Goal: Communication & Community: Answer question/provide support

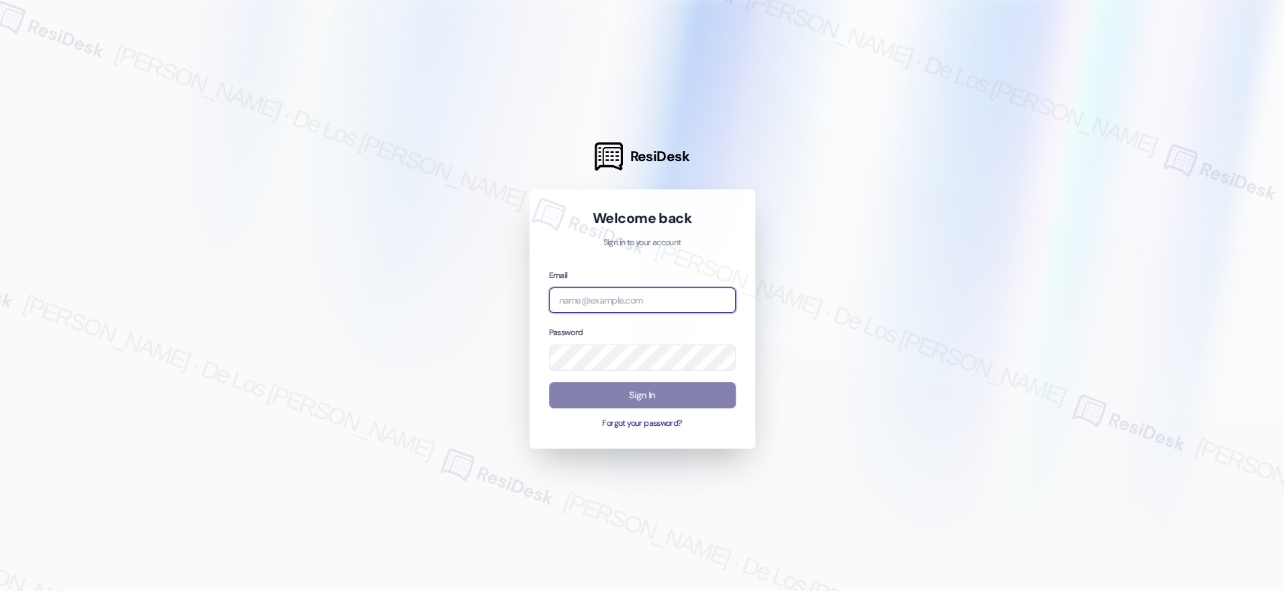
click at [686, 304] on input "email" at bounding box center [642, 301] width 187 height 26
type input "automated-surveys-park_properties-[PERSON_NAME].[PERSON_NAME]@park_[DOMAIN_NAME]"
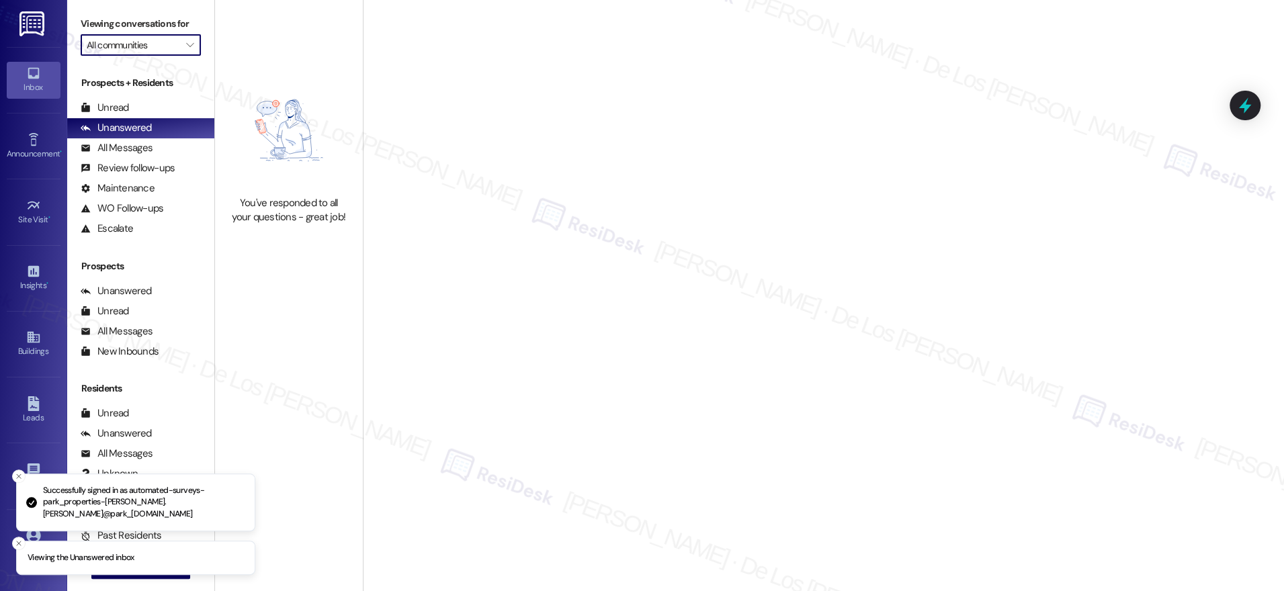
click at [124, 49] on input "All communities" at bounding box center [133, 45] width 93 height 22
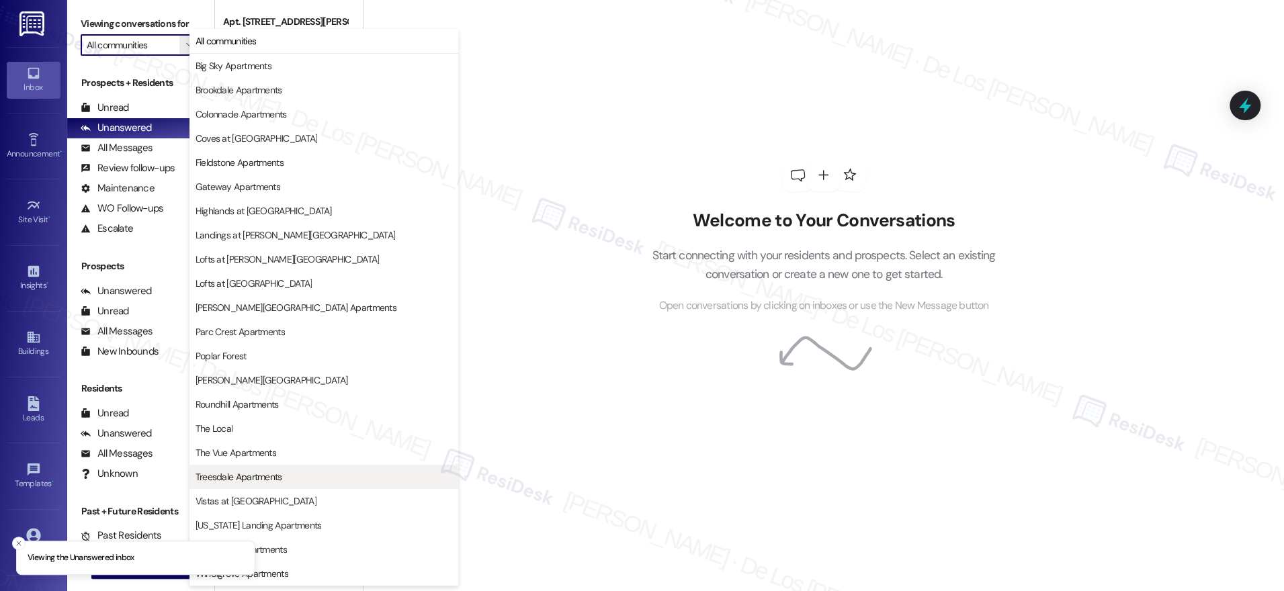
click at [252, 477] on span "Treesdale Apartments" at bounding box center [239, 476] width 87 height 13
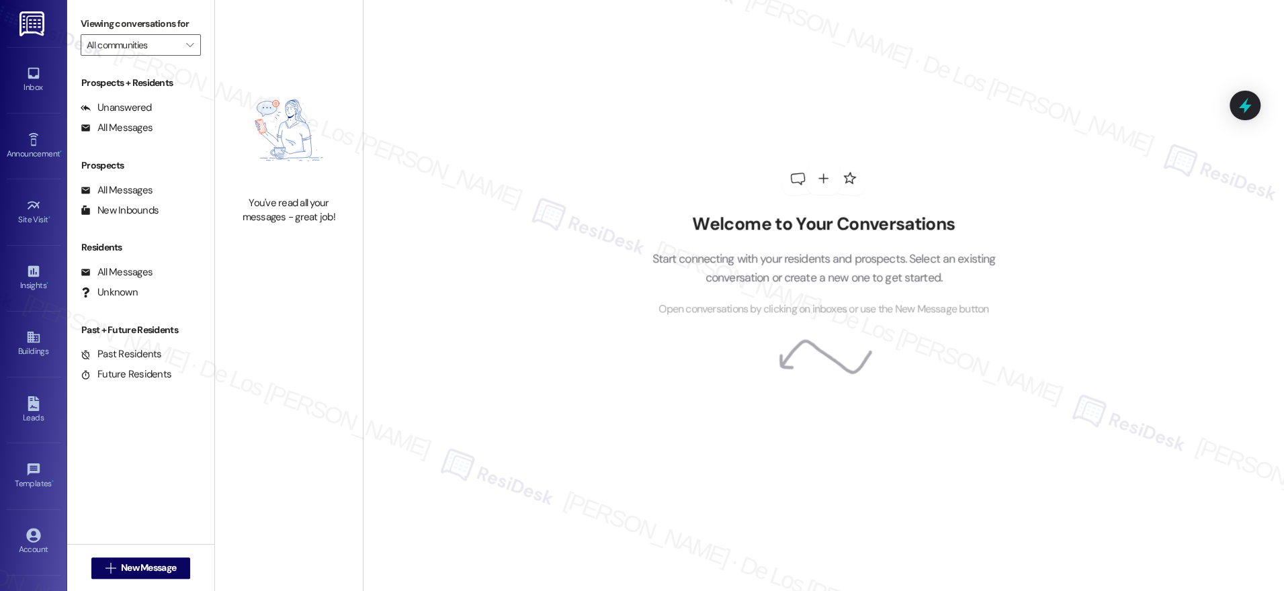
type input "Treesdale Apartments"
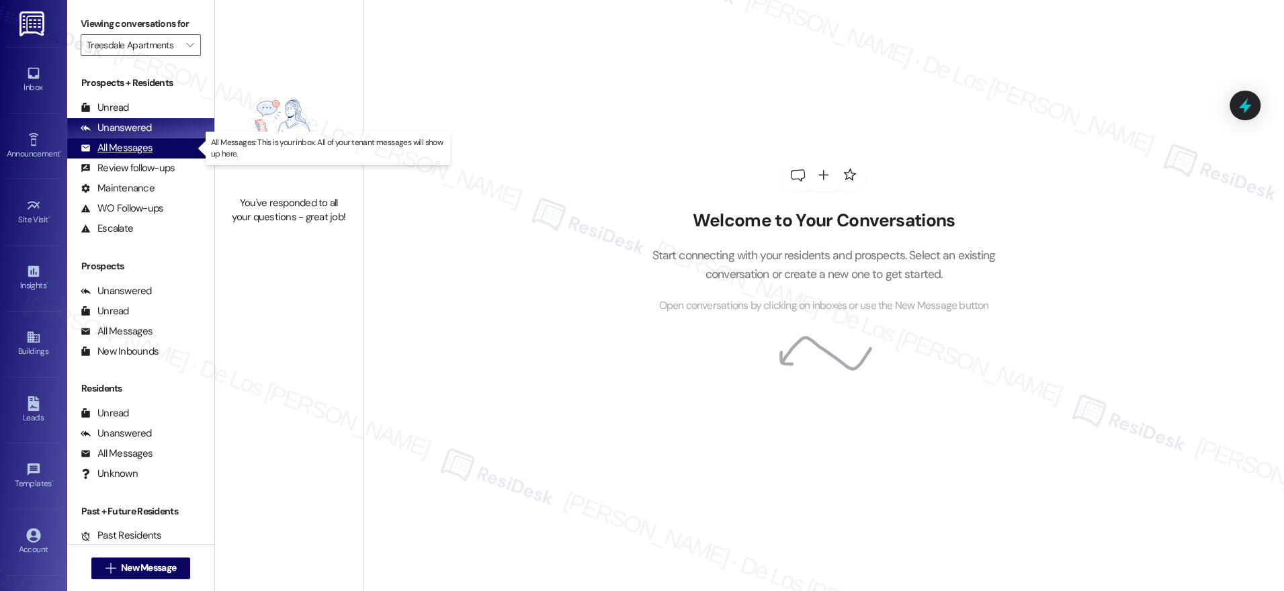
click at [179, 150] on div "All Messages (undefined)" at bounding box center [140, 148] width 147 height 20
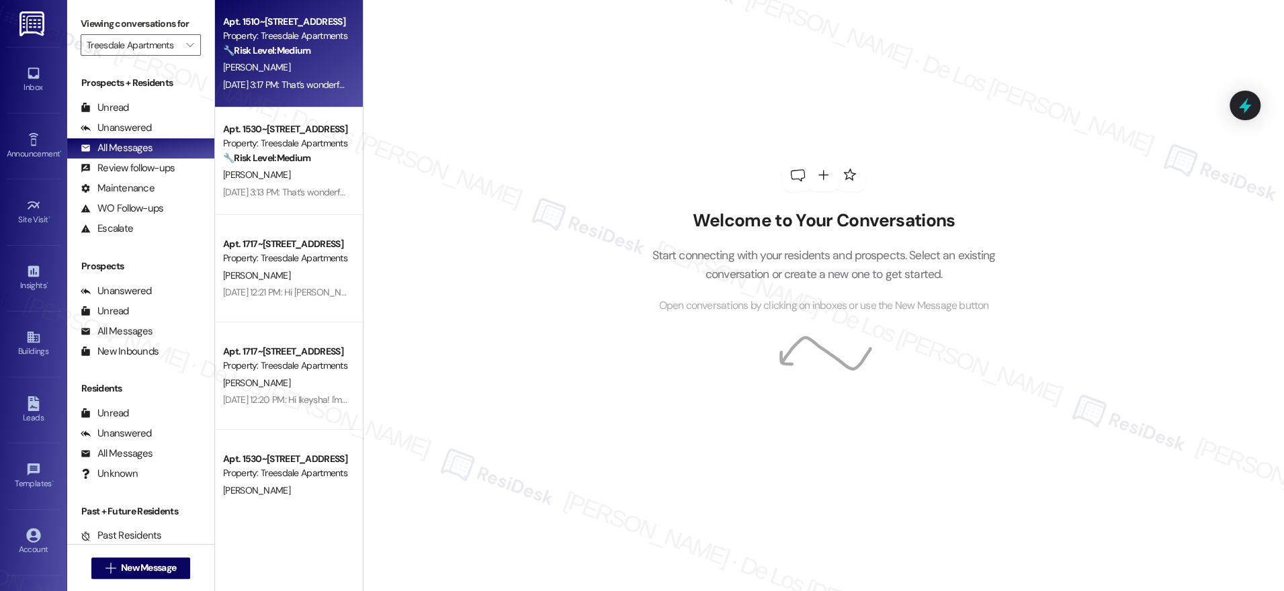
click at [271, 81] on div "[DATE] 3:17 PM: That’s wonderful to hear! We’re so glad that you’re satisfied w…" at bounding box center [656, 85] width 867 height 12
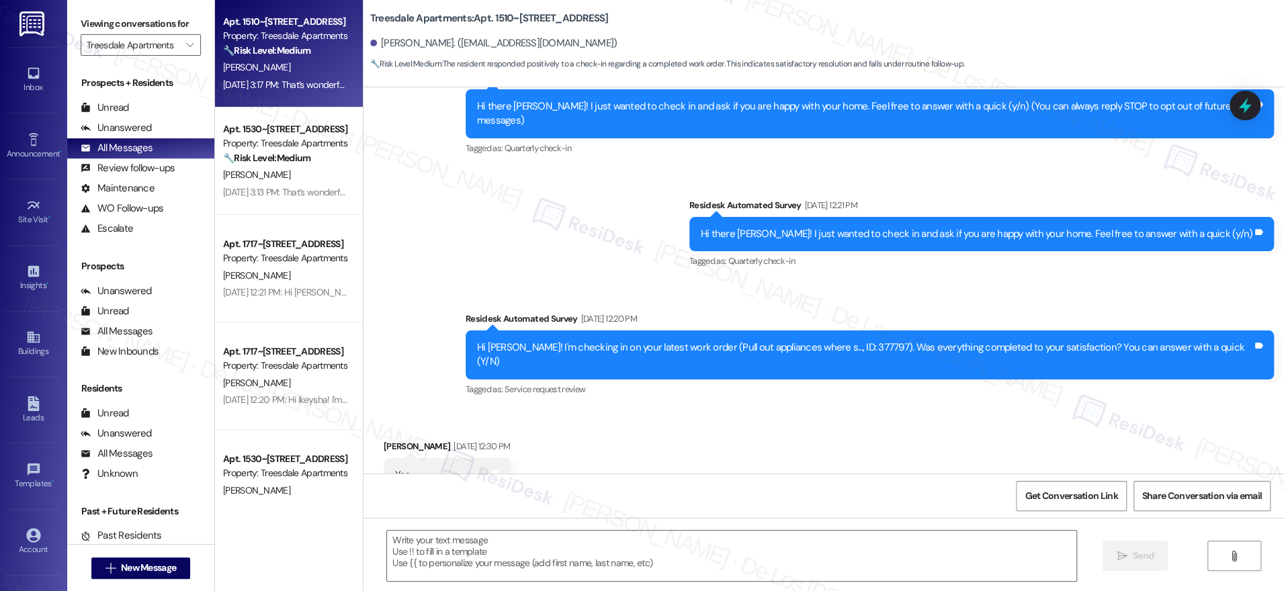
type textarea "Fetching suggested responses. Please feel free to read through the conversation…"
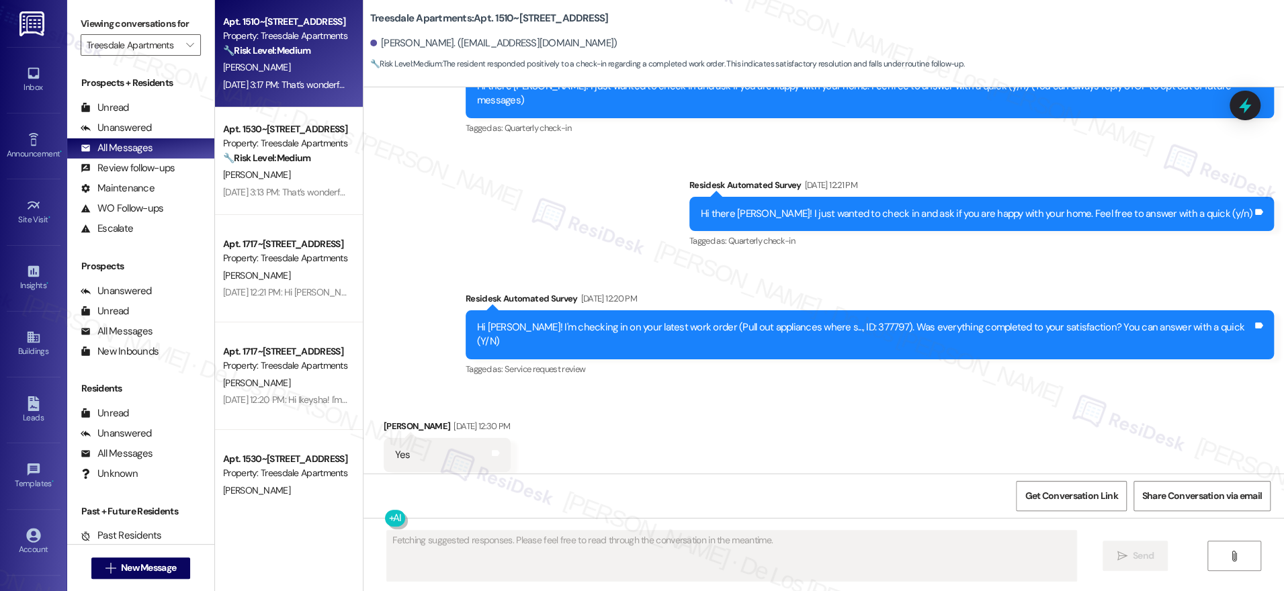
scroll to position [409, 0]
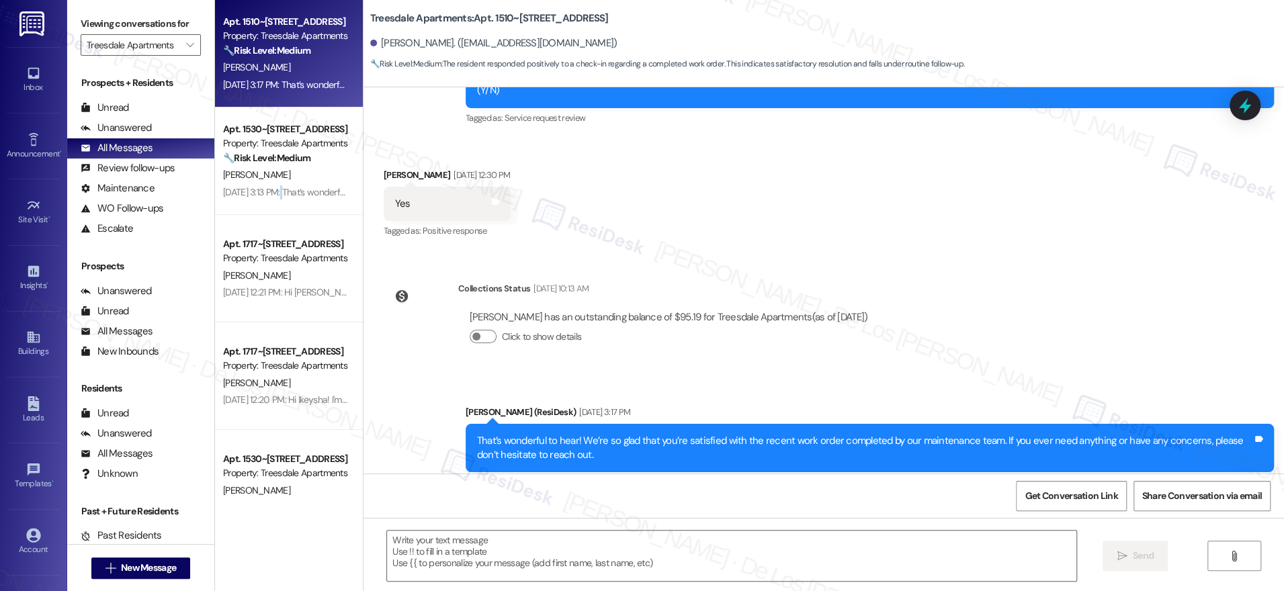
drag, startPoint x: 273, startPoint y: 197, endPoint x: 361, endPoint y: 209, distance: 89.5
click at [272, 197] on div "[DATE] 3:13 PM: That’s wonderful to hear! We’re so glad that you’re satisfied w…" at bounding box center [657, 192] width 868 height 12
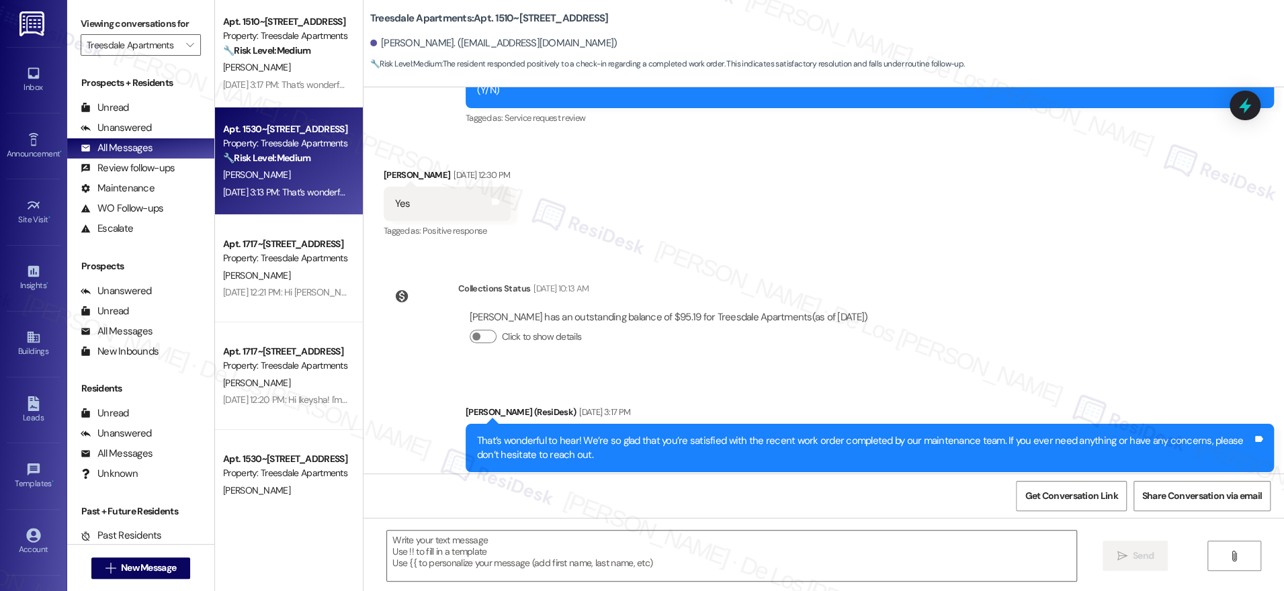
type textarea "Fetching suggested responses. Please feel free to read through the conversation…"
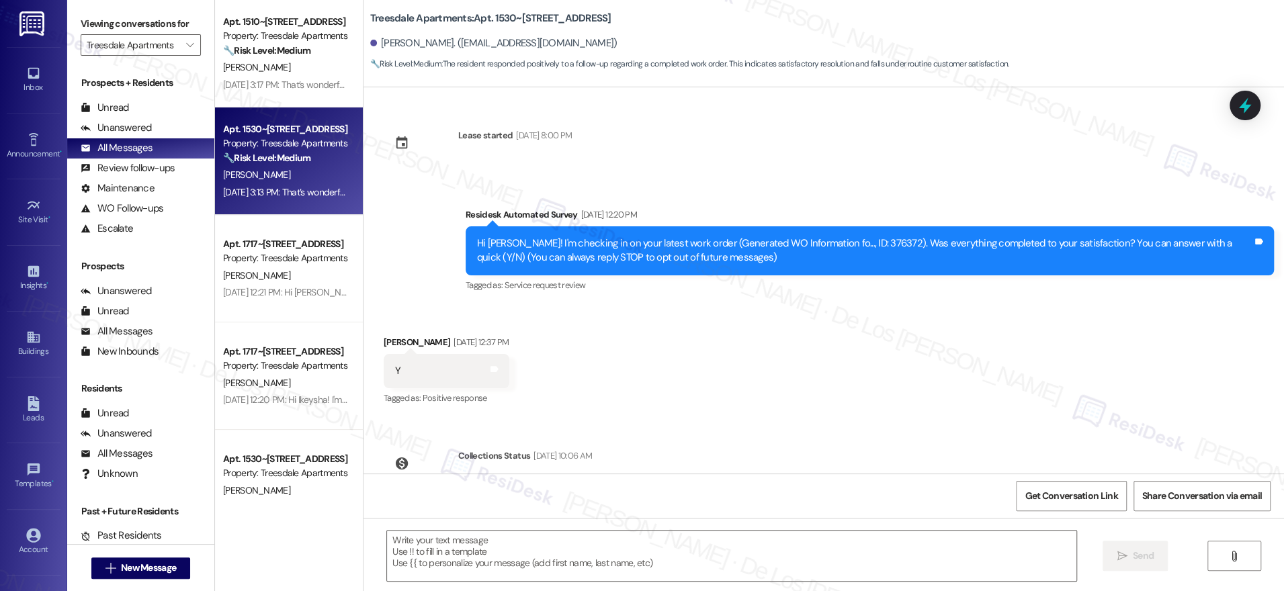
scroll to position [196, 0]
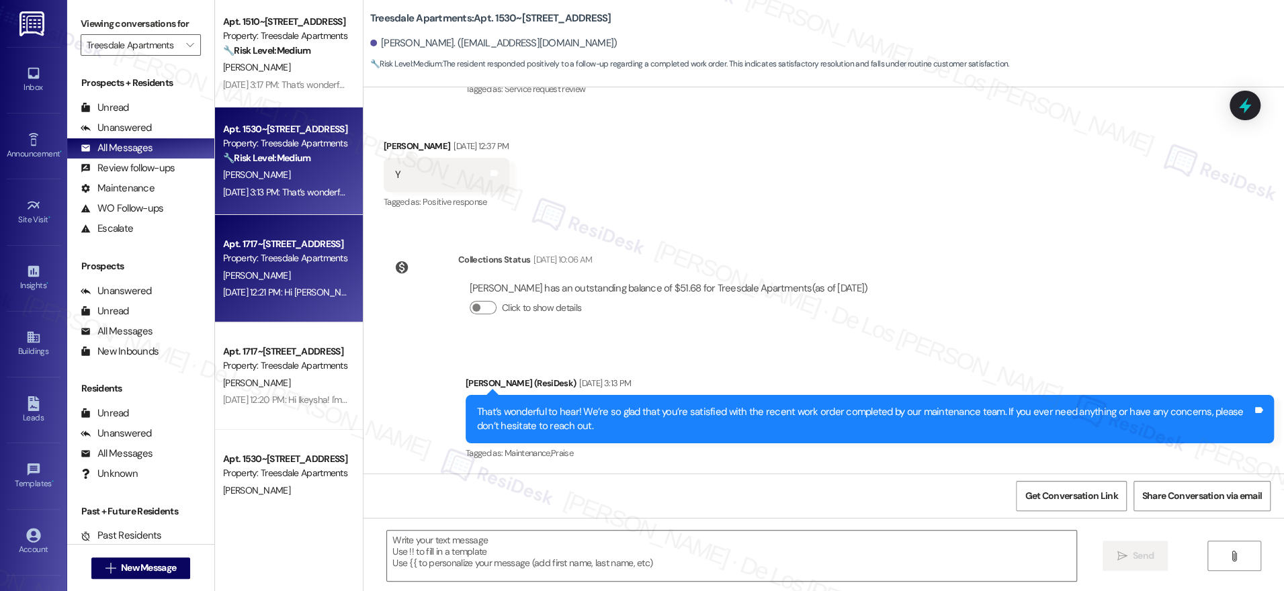
click at [269, 296] on div "[DATE] 12:21 PM: Hi [PERSON_NAME]! I'm checking in on your latest work order (C…" at bounding box center [619, 292] width 793 height 12
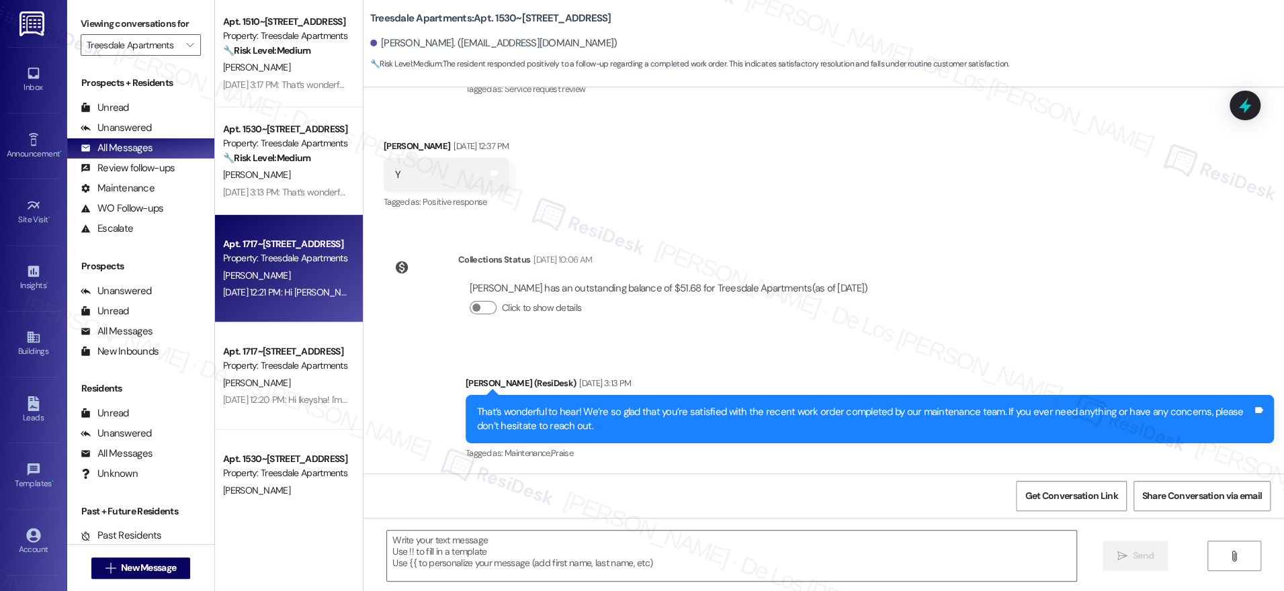
type textarea "Fetching suggested responses. Please feel free to read through the conversation…"
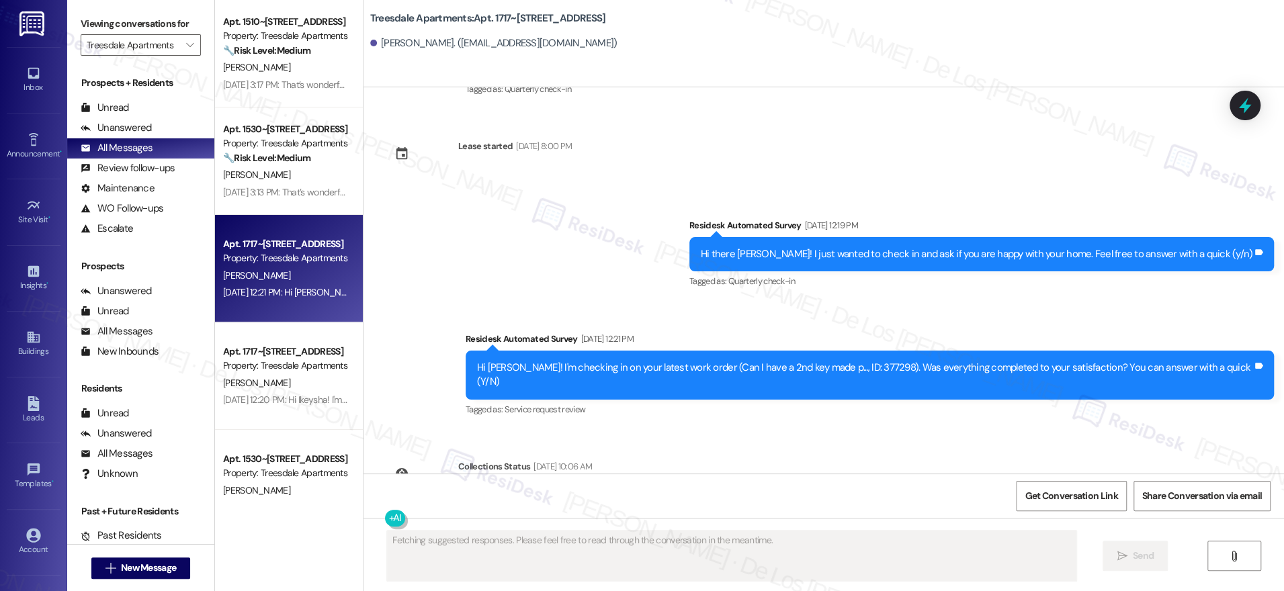
scroll to position [168, 0]
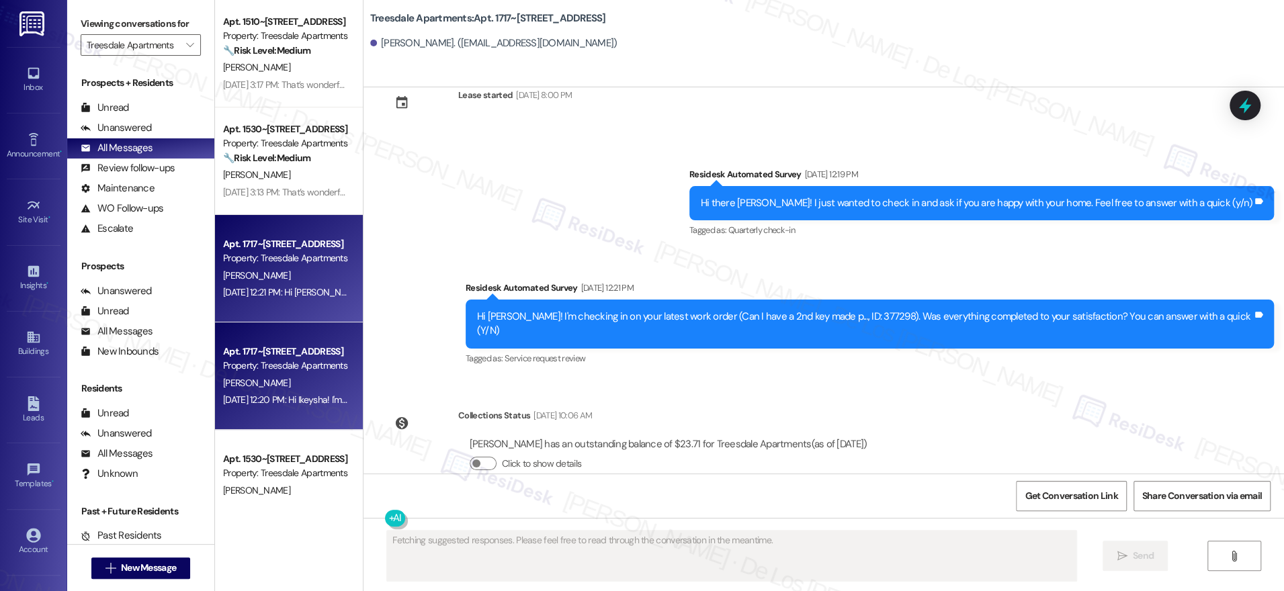
click at [255, 350] on div "Apt. 1717~[STREET_ADDRESS]" at bounding box center [285, 352] width 124 height 14
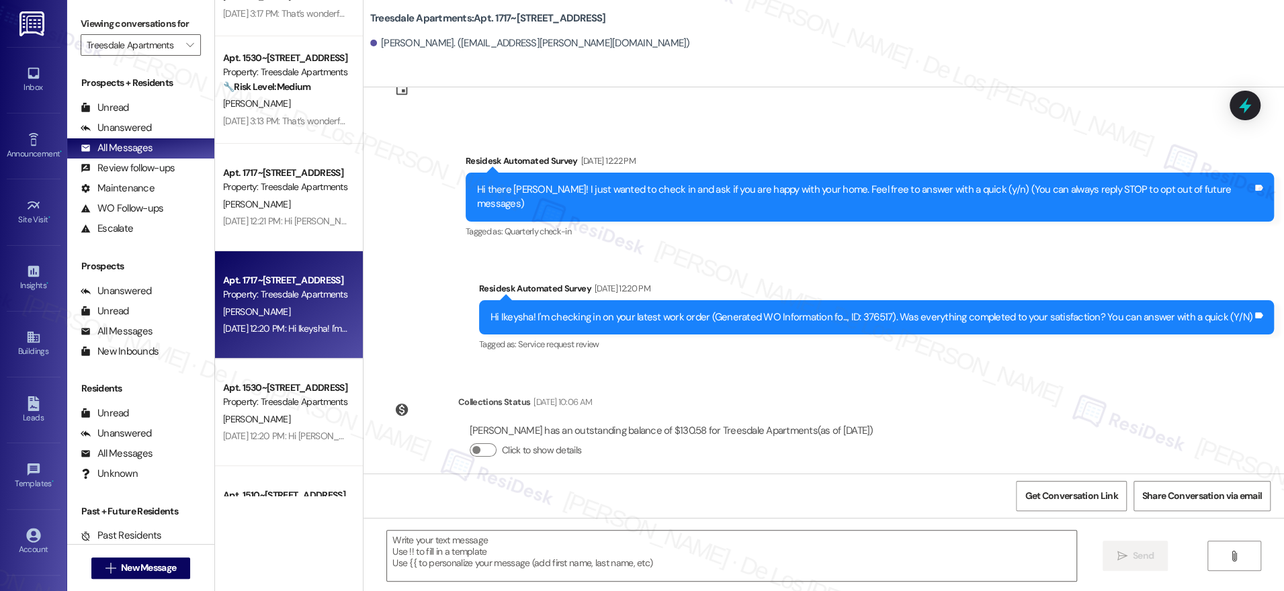
scroll to position [159, 0]
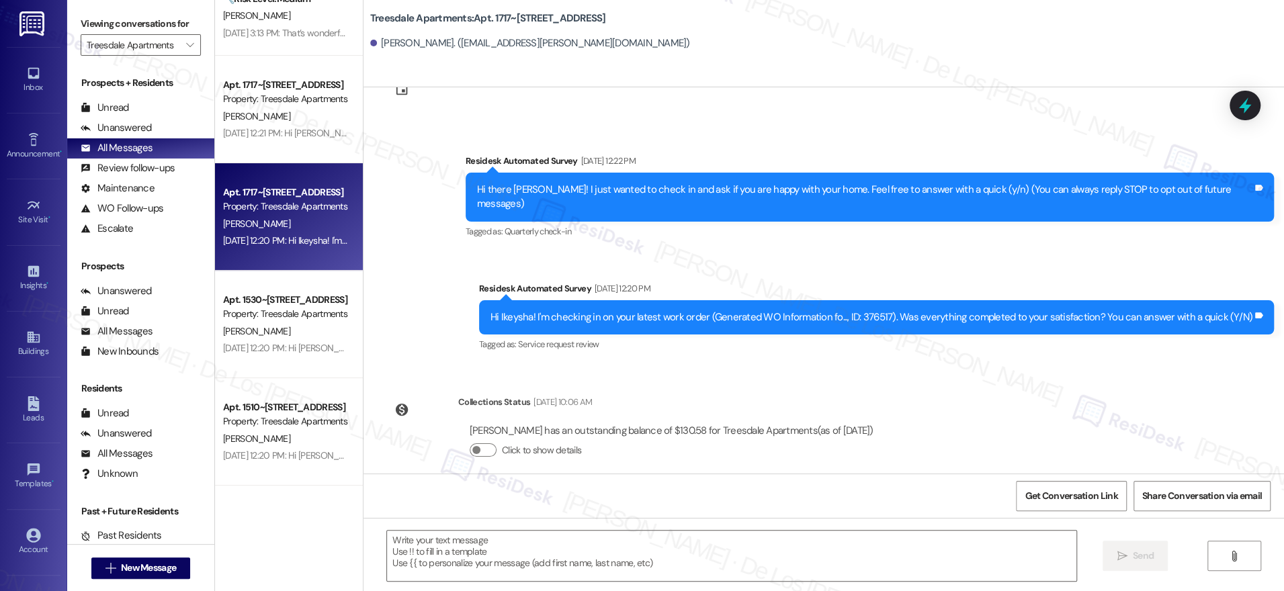
click at [276, 298] on div "Apt. 1530~[STREET_ADDRESS]" at bounding box center [285, 300] width 124 height 14
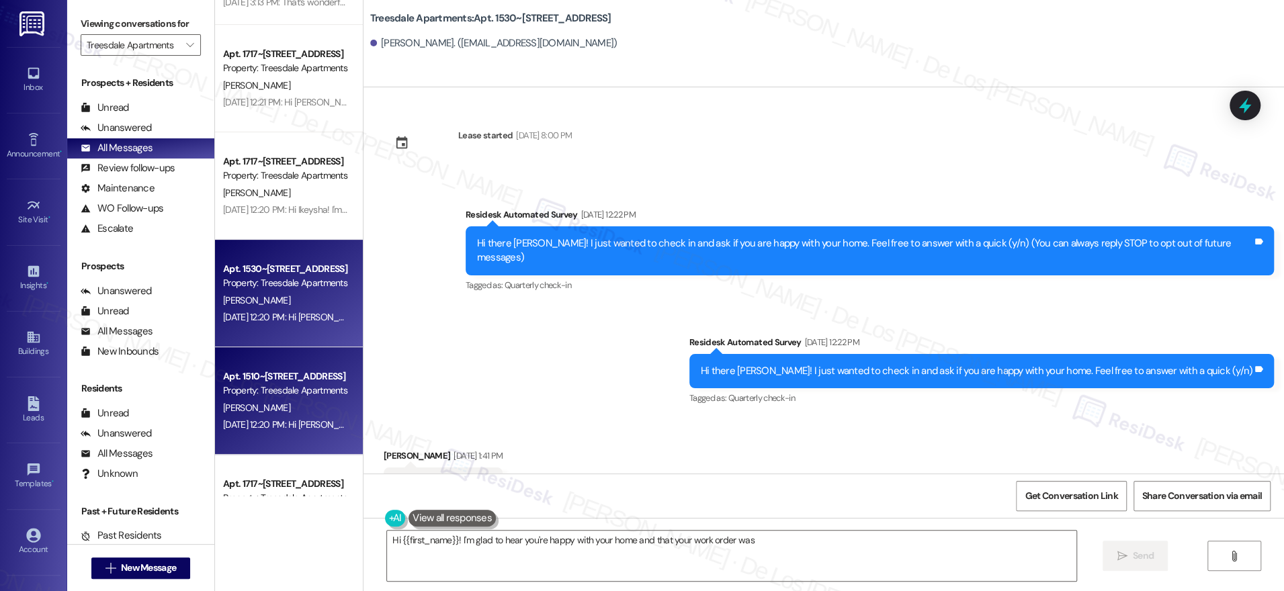
scroll to position [191, 0]
type textarea "Hi {{first_name}}! I'm glad to hear you're happy with your home and that your w…"
click at [294, 378] on div "Apt. 1510~[STREET_ADDRESS]" at bounding box center [285, 376] width 124 height 14
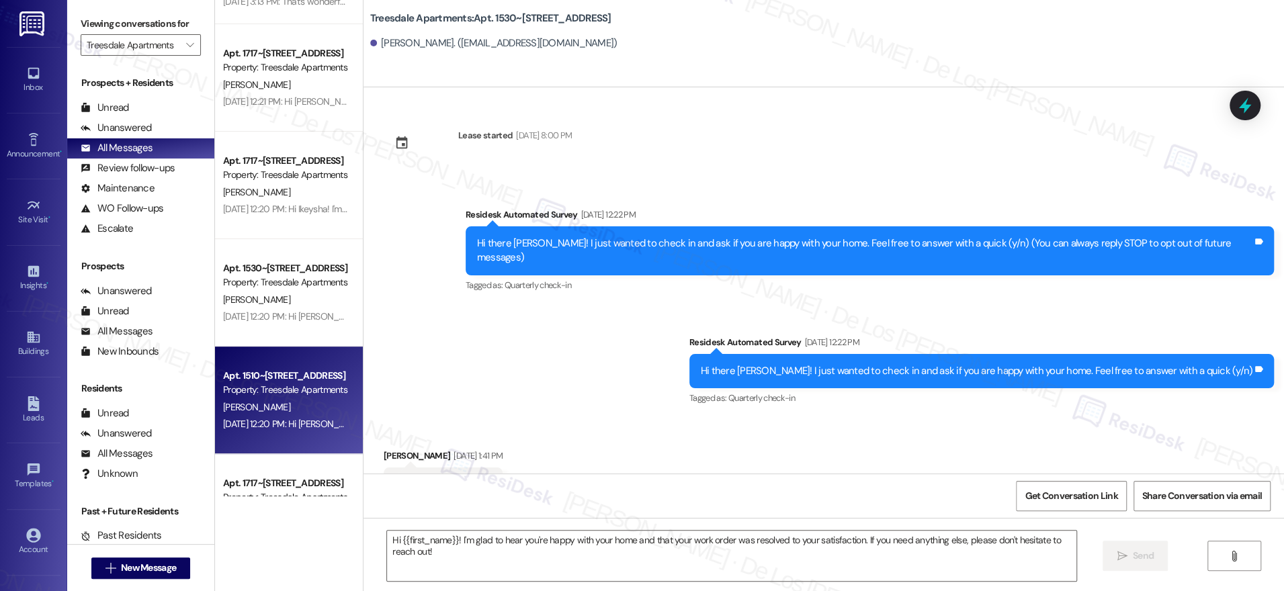
type textarea "Fetching suggested responses. Please feel free to read through the conversation…"
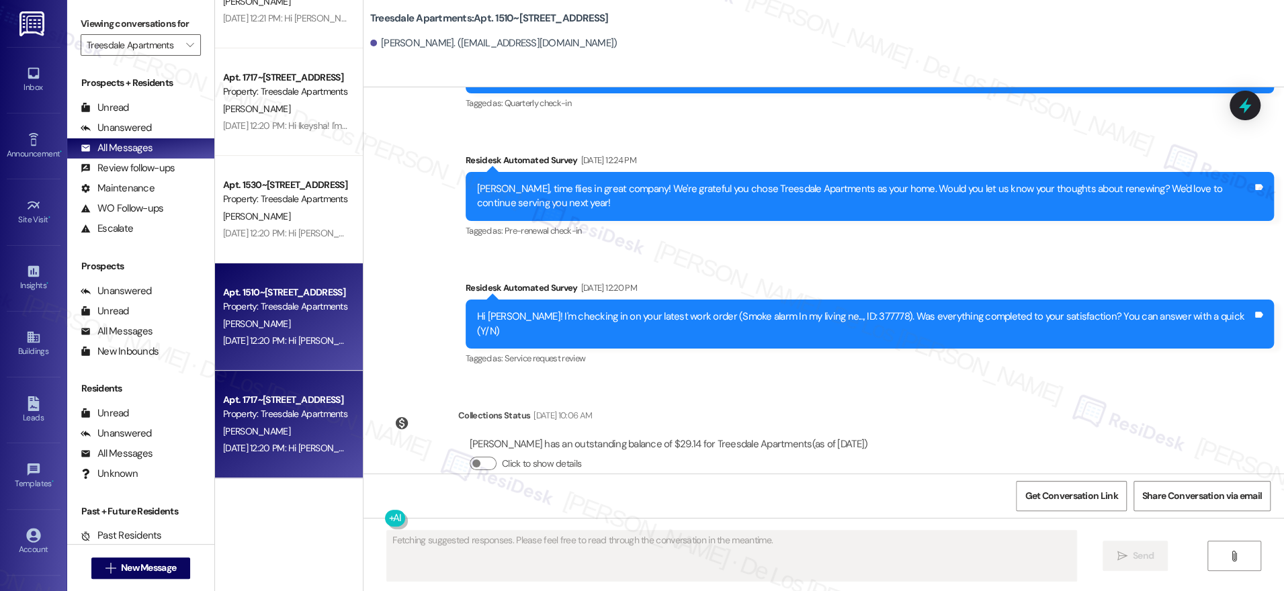
scroll to position [344, 0]
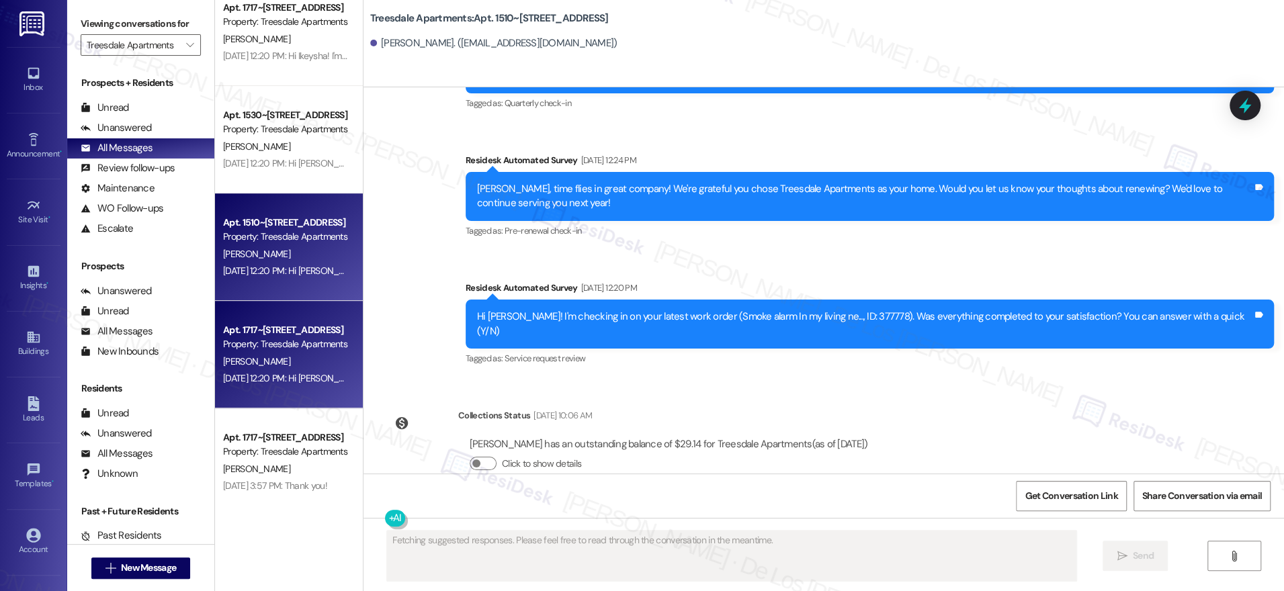
click at [289, 351] on div "Property: Treesdale Apartments" at bounding box center [285, 344] width 124 height 14
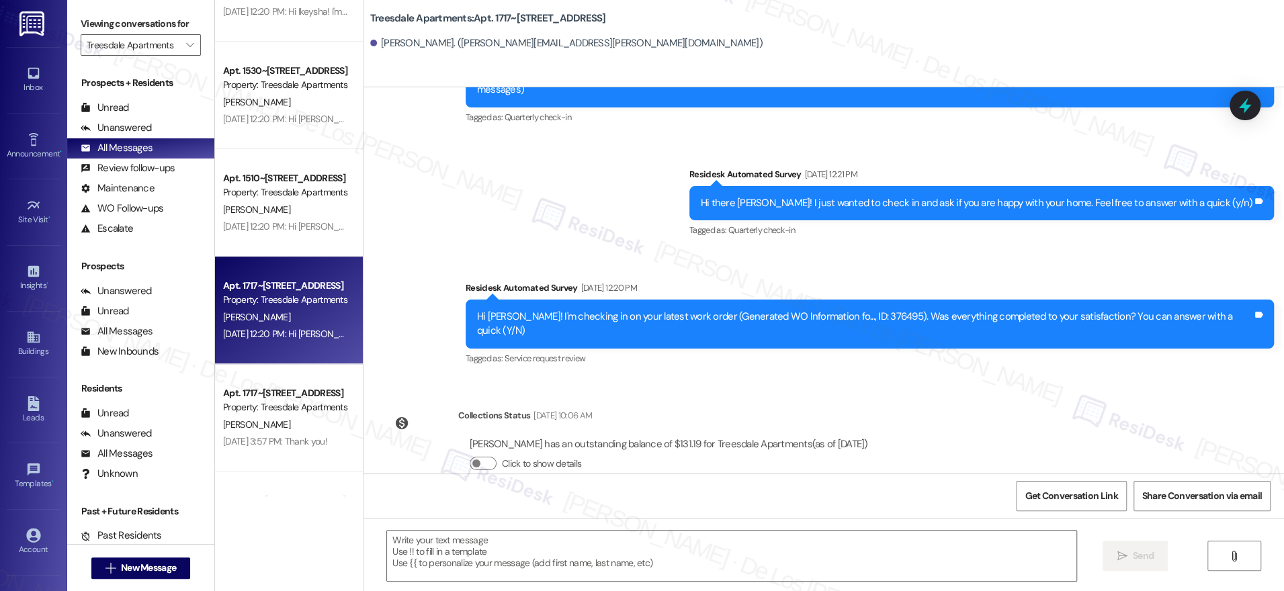
scroll to position [471, 0]
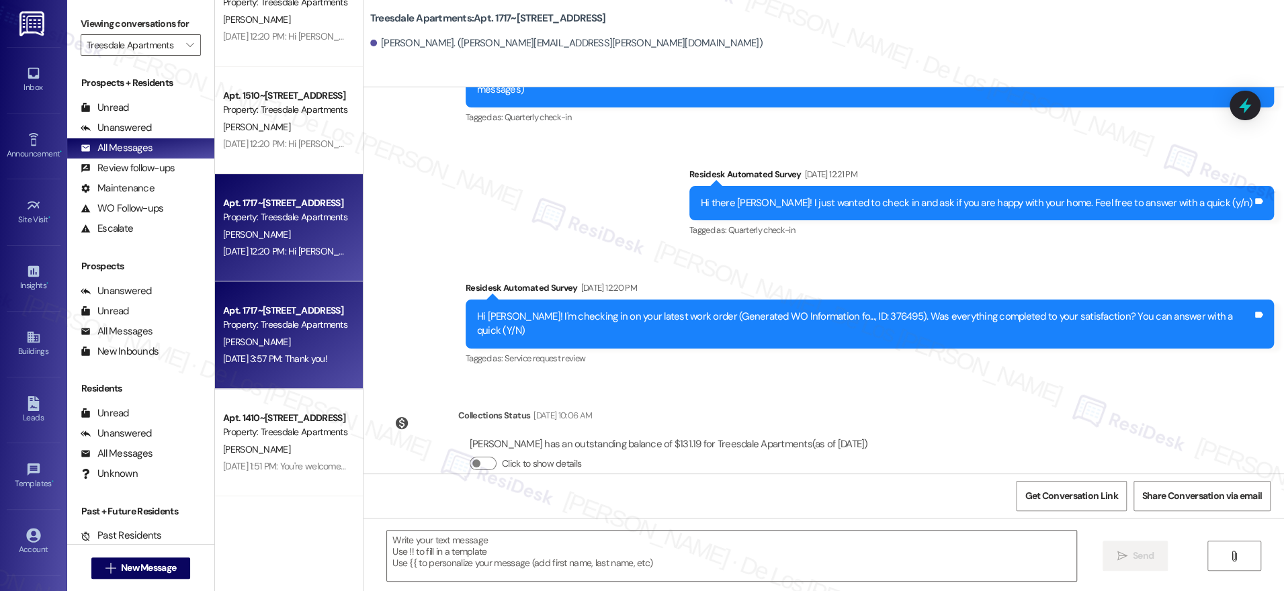
click at [268, 349] on div "[PERSON_NAME]" at bounding box center [285, 342] width 127 height 17
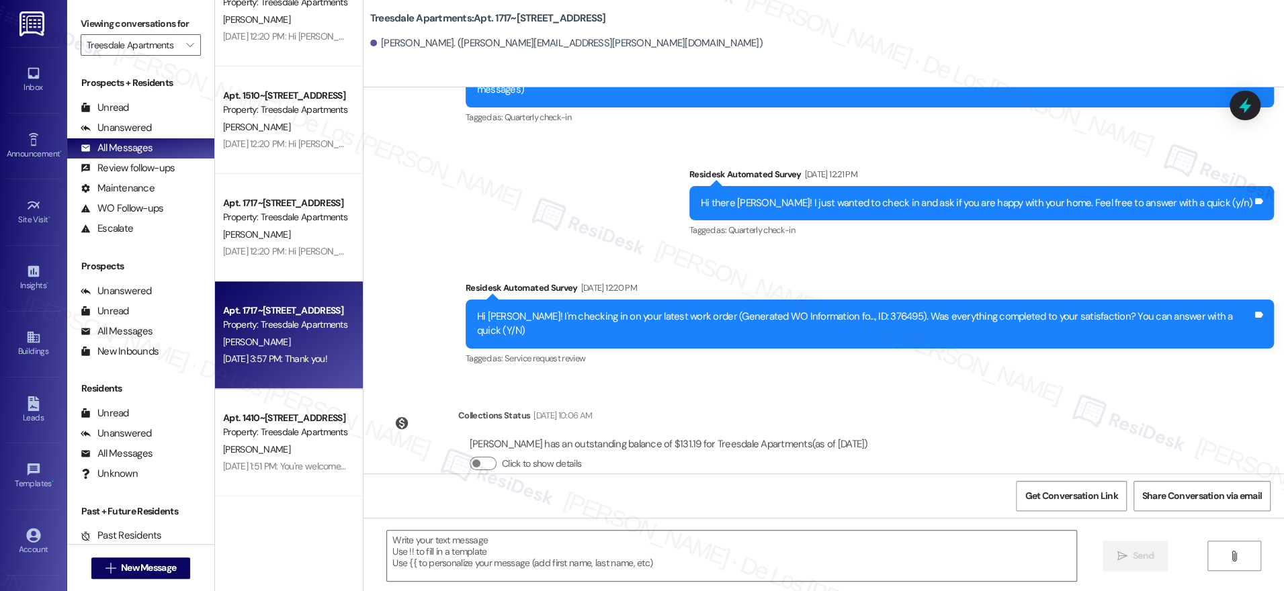
type textarea "Fetching suggested responses. Please feel free to read through the conversation…"
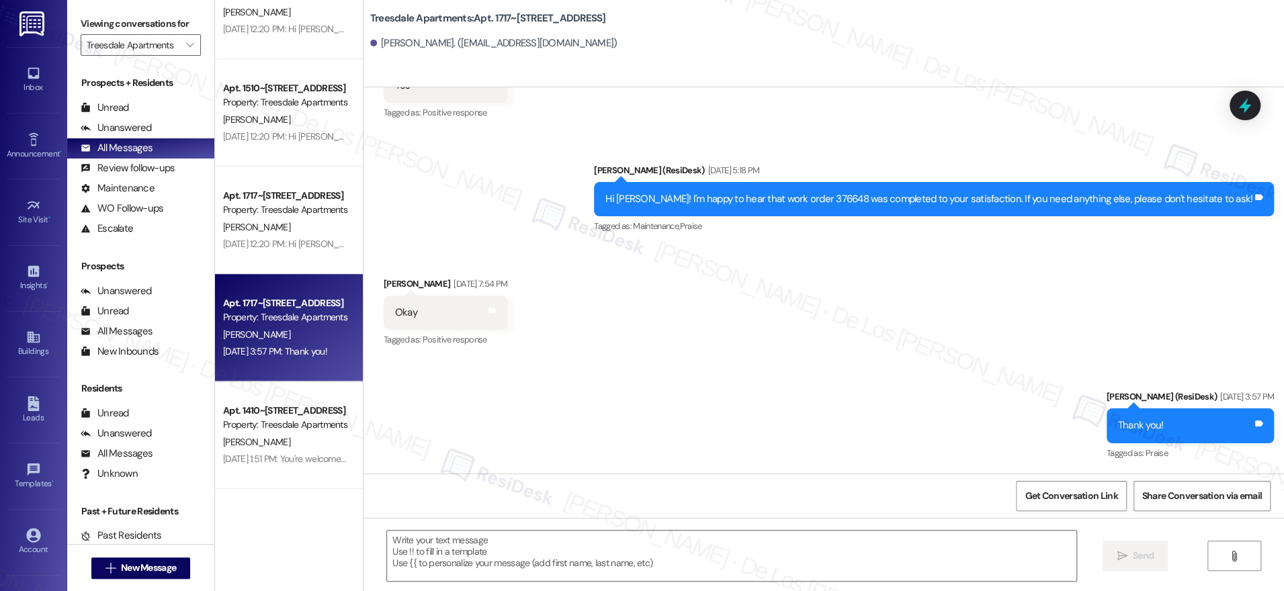
scroll to position [492, 0]
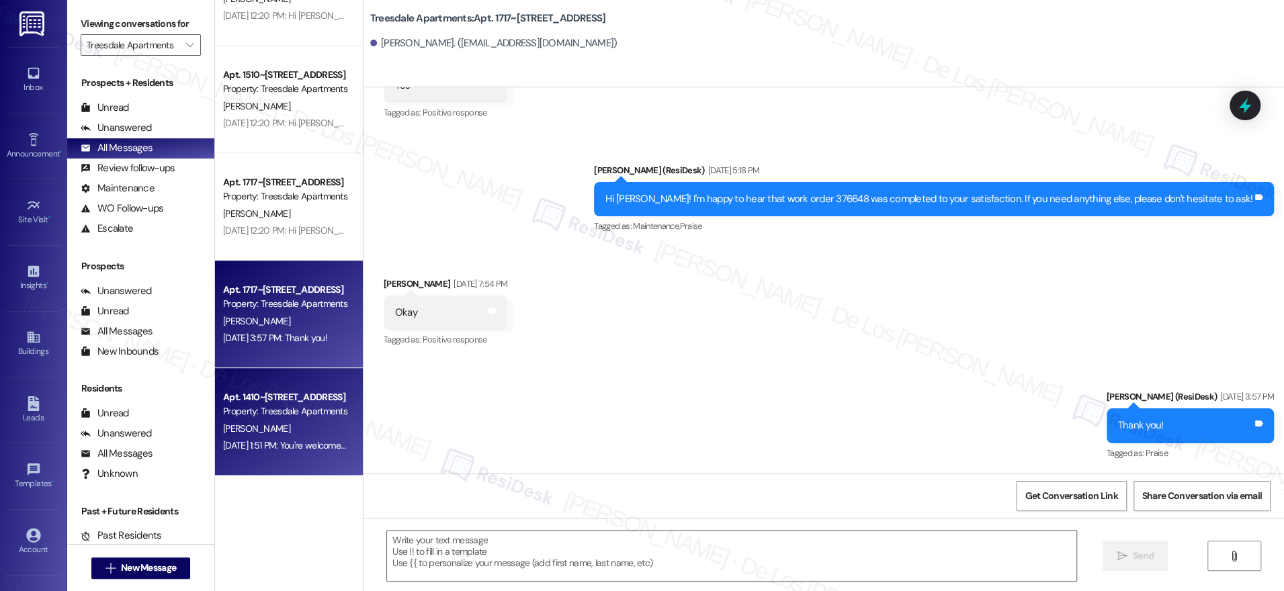
click at [290, 399] on div "Apt. 1410~[STREET_ADDRESS]" at bounding box center [285, 397] width 124 height 14
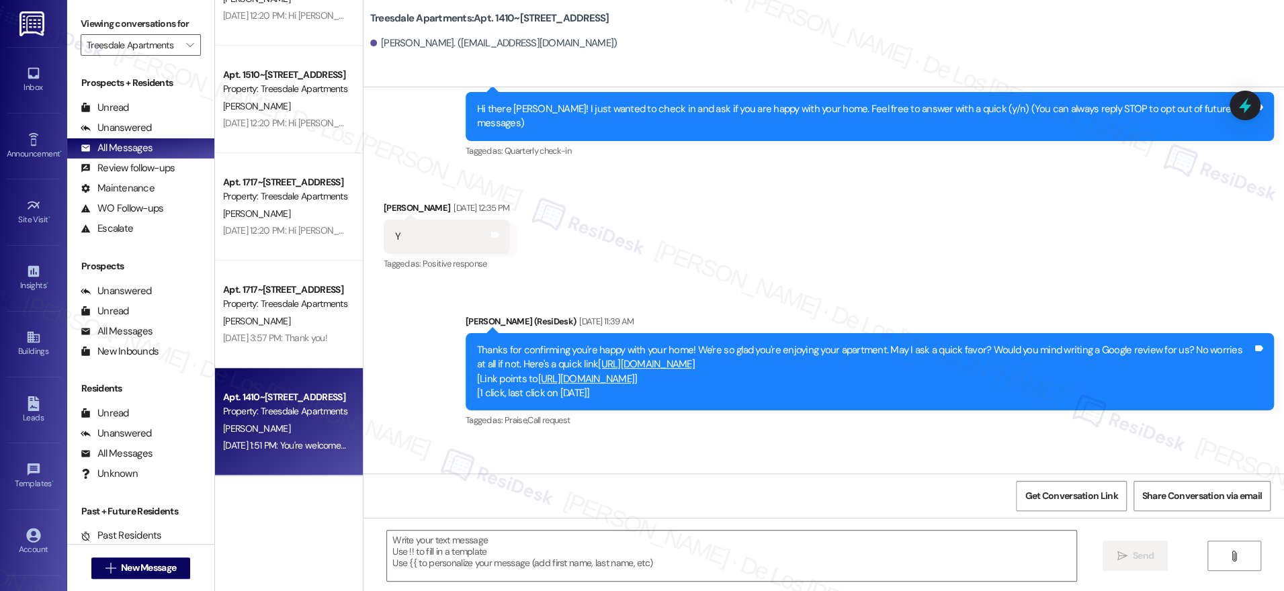
type textarea "Fetching suggested responses. Please feel free to read through the conversation…"
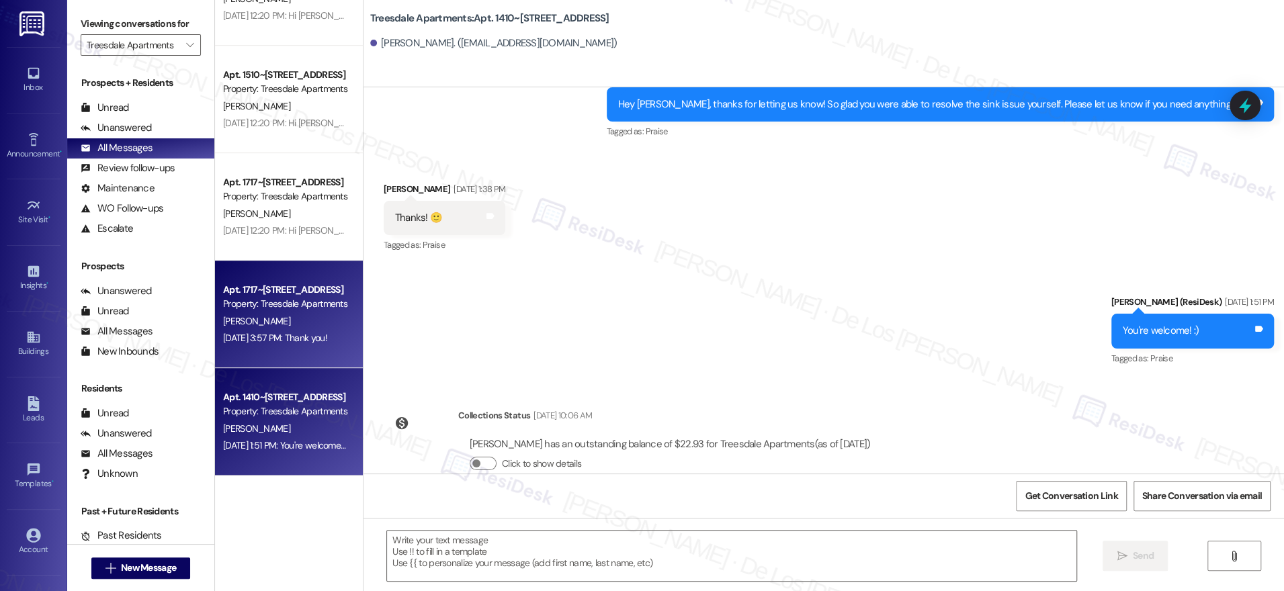
scroll to position [615, 0]
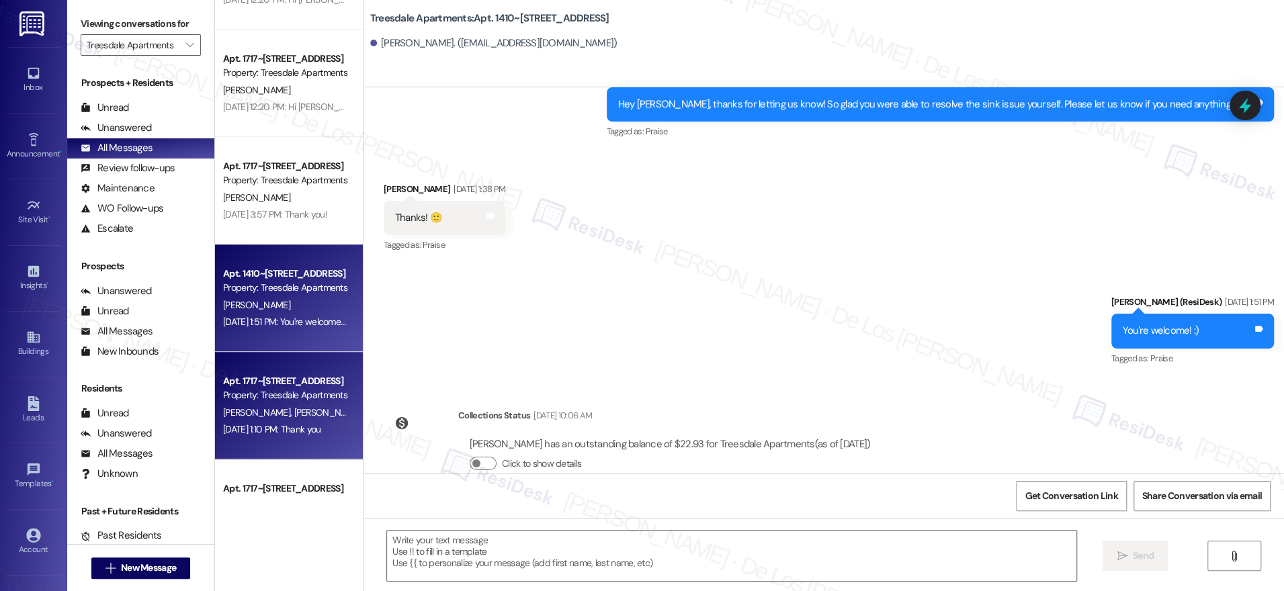
click at [322, 378] on div "Apt. 1717~[STREET_ADDRESS]" at bounding box center [285, 381] width 124 height 14
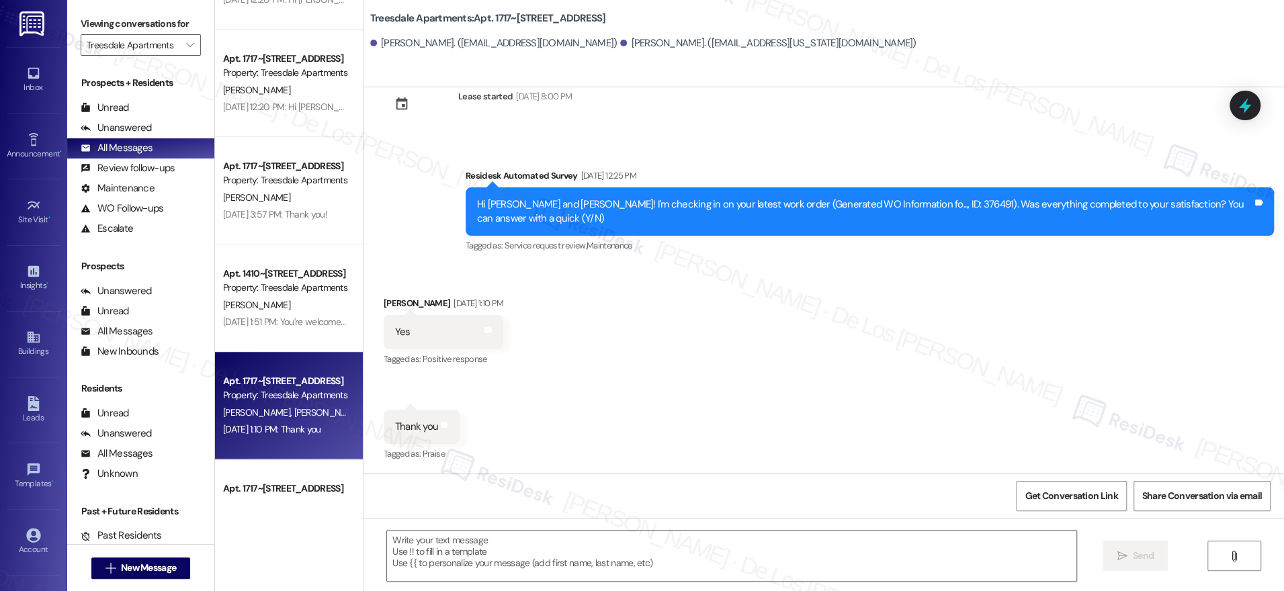
type textarea "Fetching suggested responses. Please feel free to read through the conversation…"
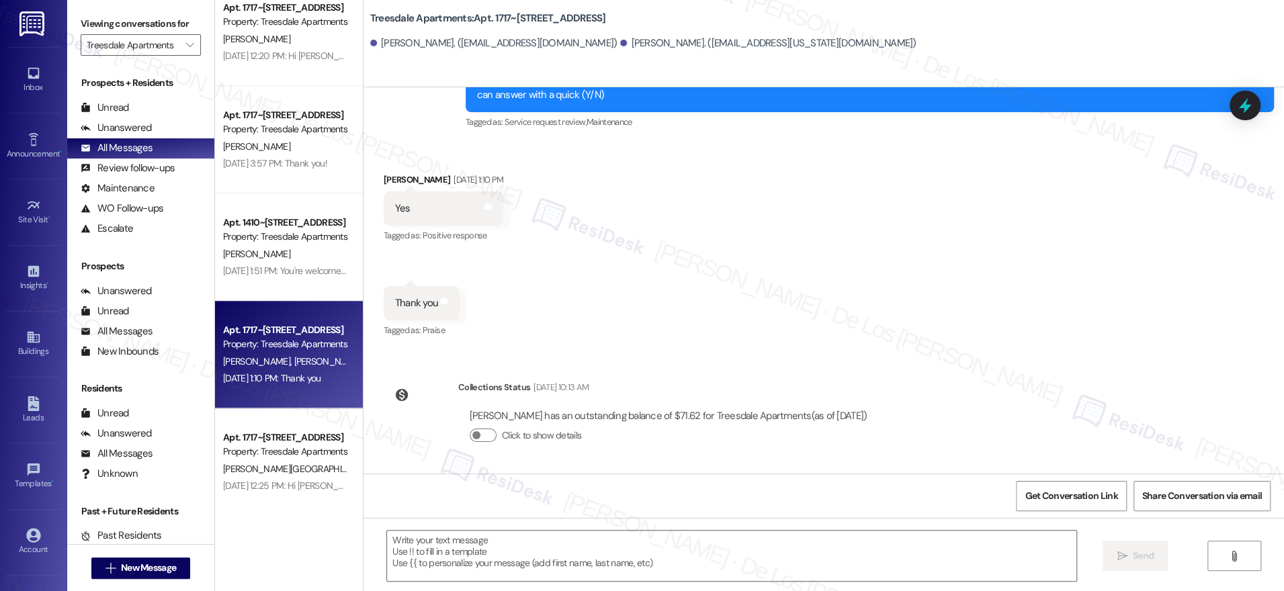
scroll to position [755, 0]
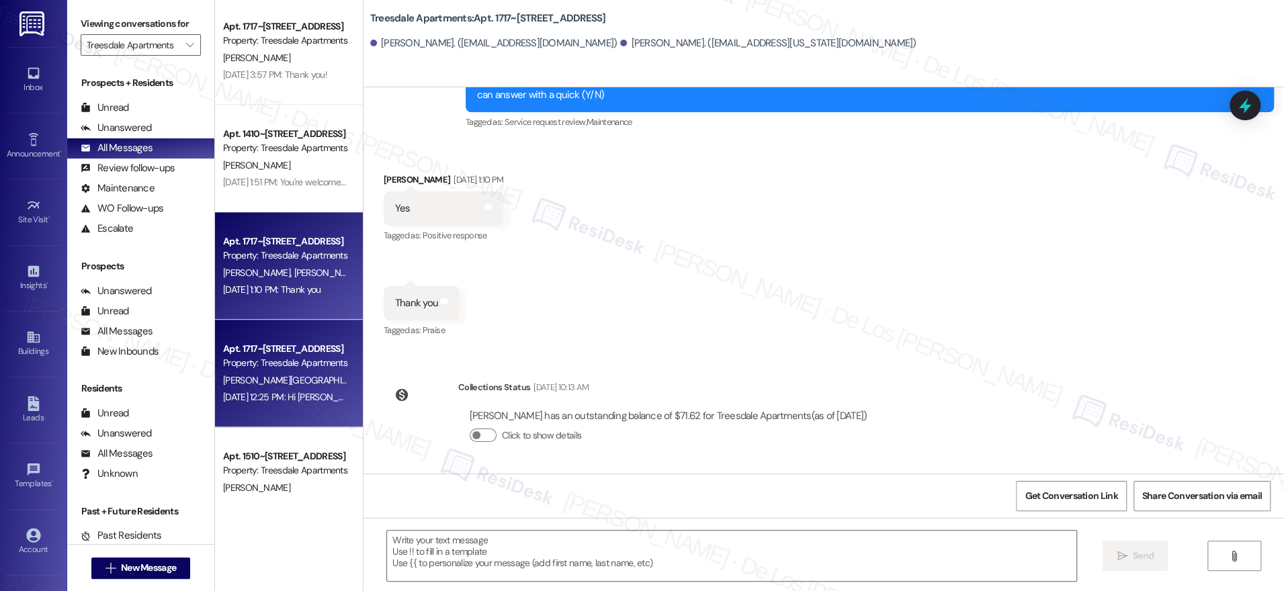
click at [282, 357] on div "Property: Treesdale Apartments" at bounding box center [285, 363] width 124 height 14
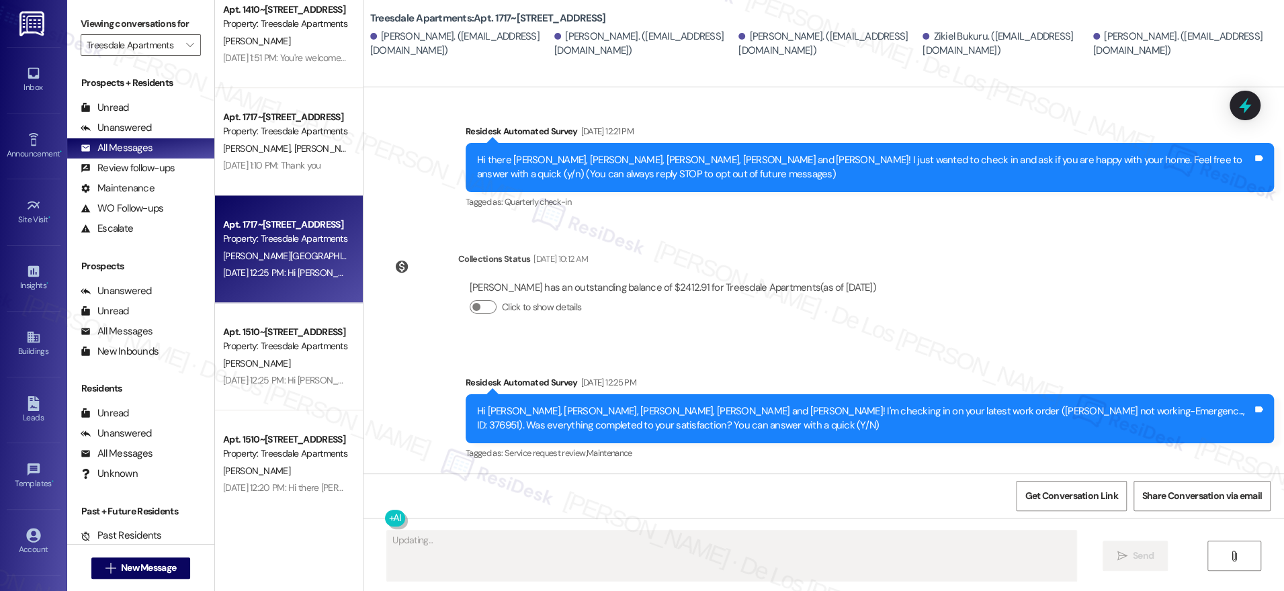
scroll to position [880, 0]
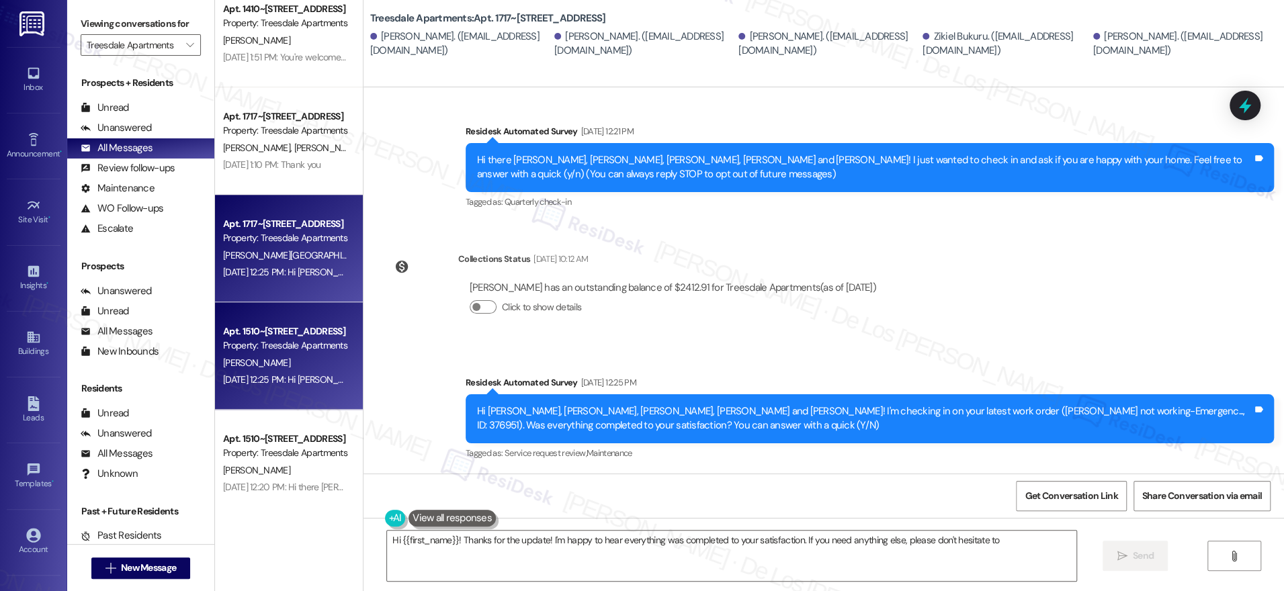
type textarea "Hi {{first_name}}! Thanks for the update! I'm happy to hear everything was comp…"
click at [281, 353] on div "Apt. 1510~[STREET_ADDRESS] Property: Treesdale Apartments" at bounding box center [285, 339] width 127 height 32
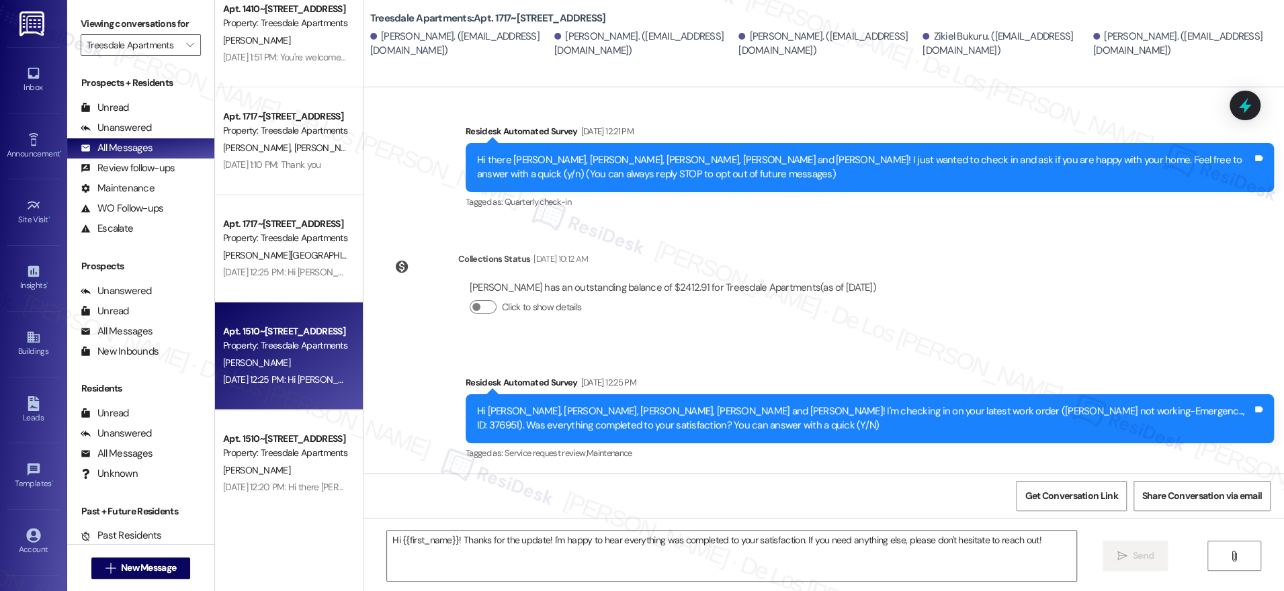
type textarea "Fetching suggested responses. Please feel free to read through the conversation…"
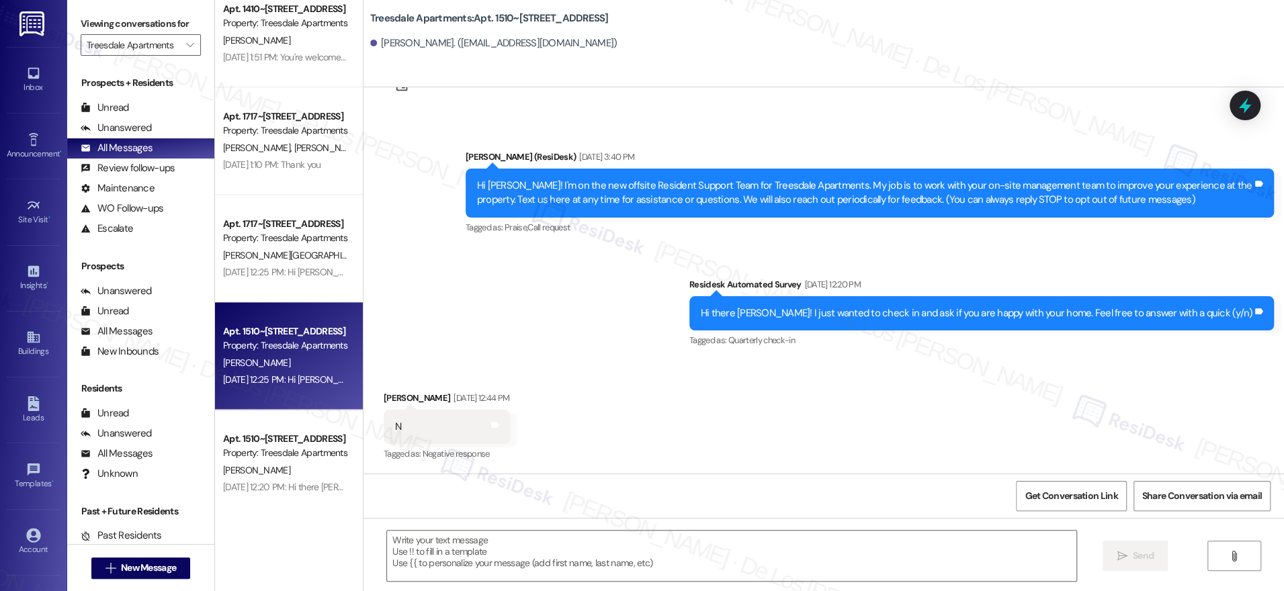
type textarea "Fetching suggested responses. Please feel free to read through the conversation…"
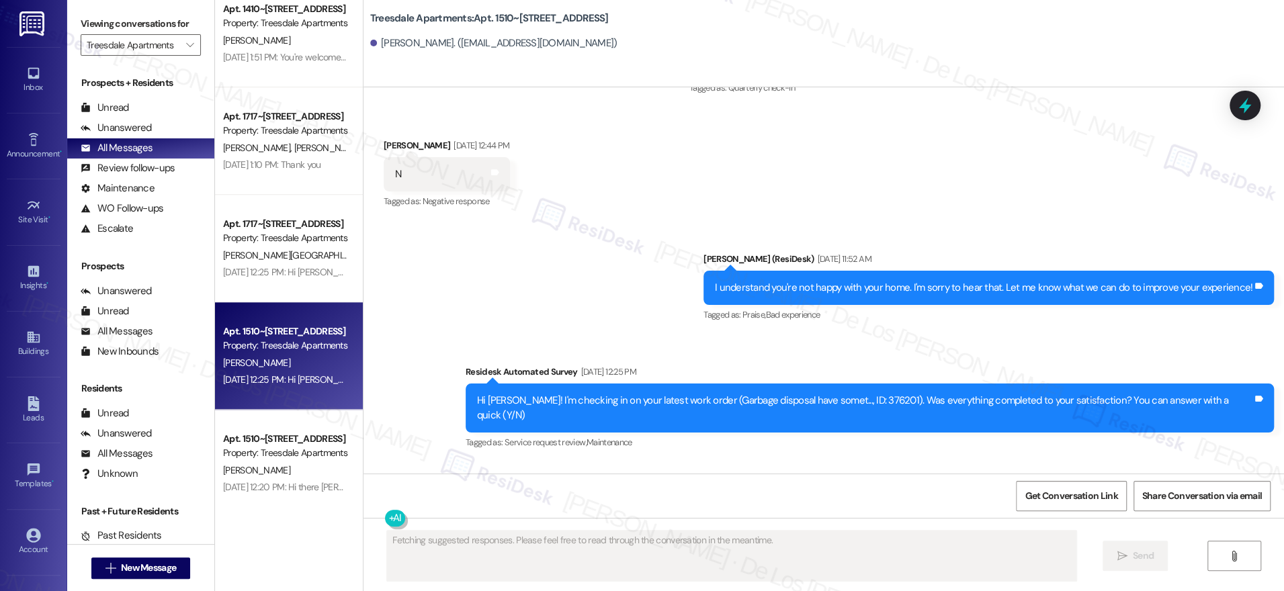
scroll to position [0, 0]
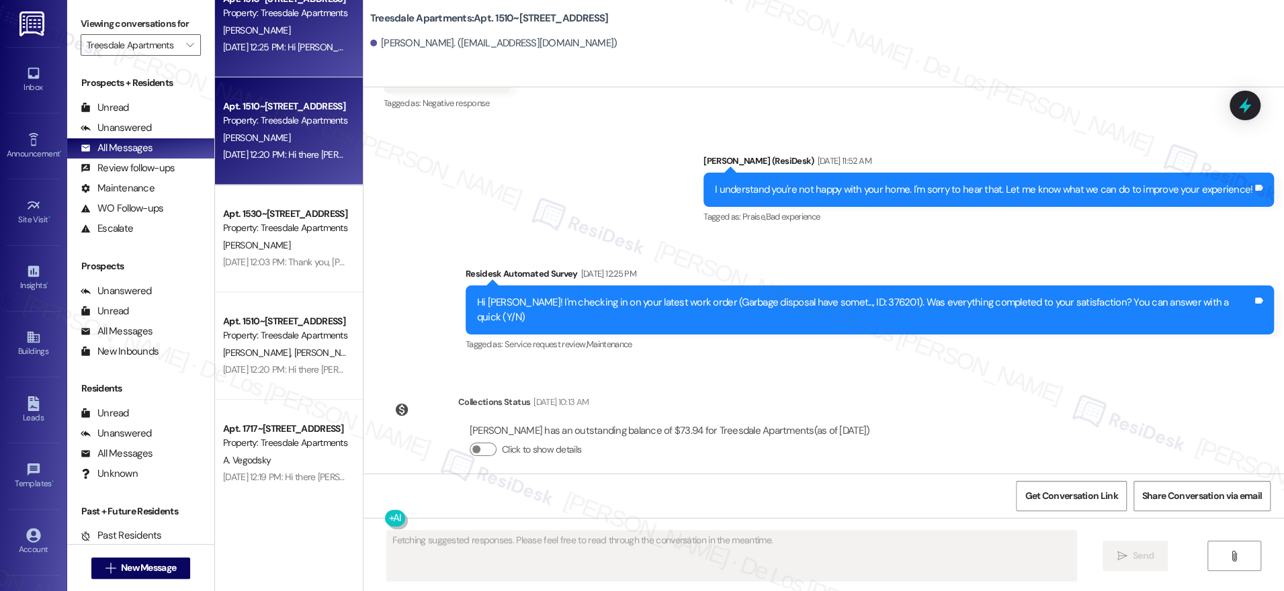
click at [293, 128] on div "Apt. 1510~[STREET_ADDRESS] Property: Treesdale Apartments" at bounding box center [285, 114] width 127 height 32
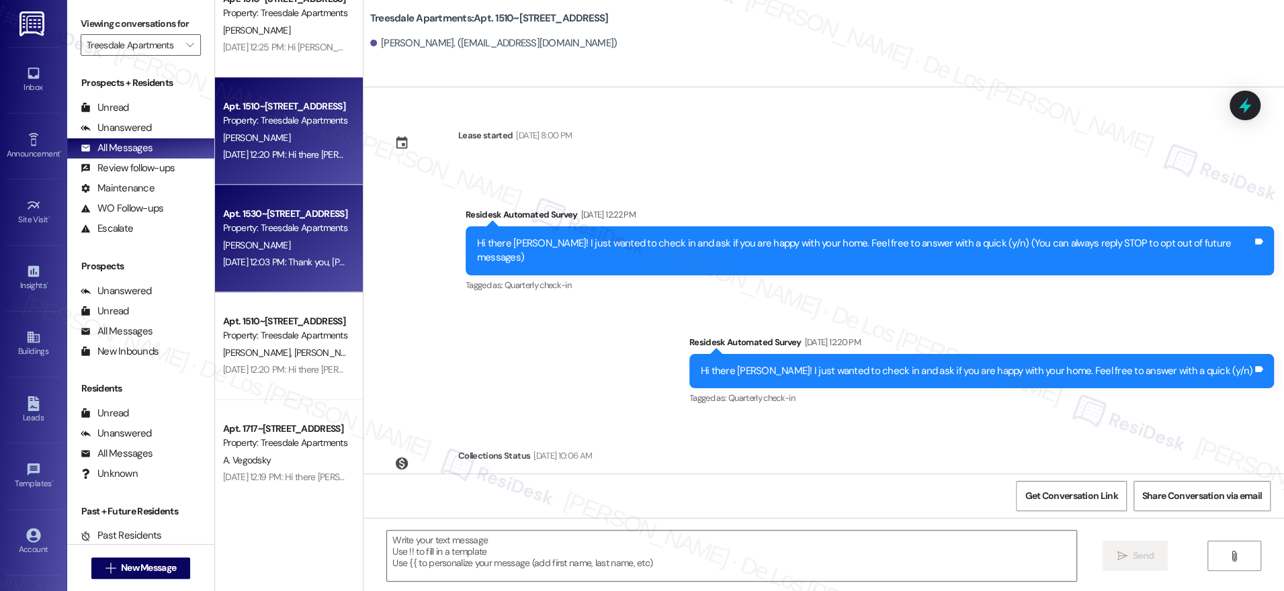
click at [263, 239] on div "[PERSON_NAME]" at bounding box center [285, 245] width 127 height 17
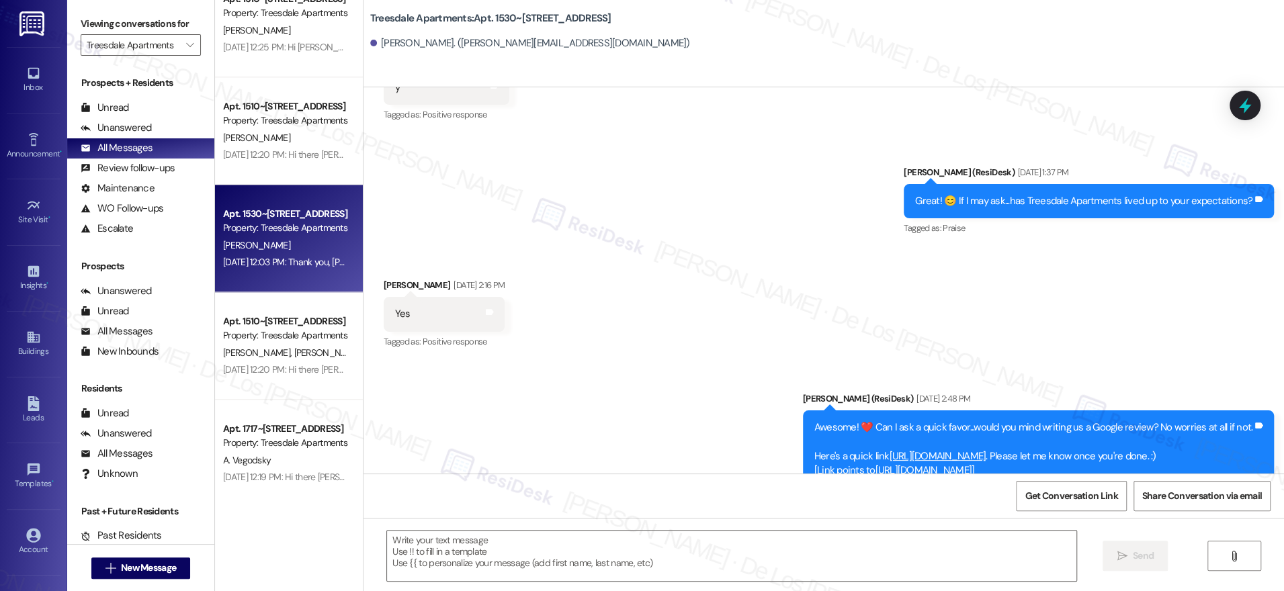
type textarea "Fetching suggested responses. Please feel free to read through the conversation…"
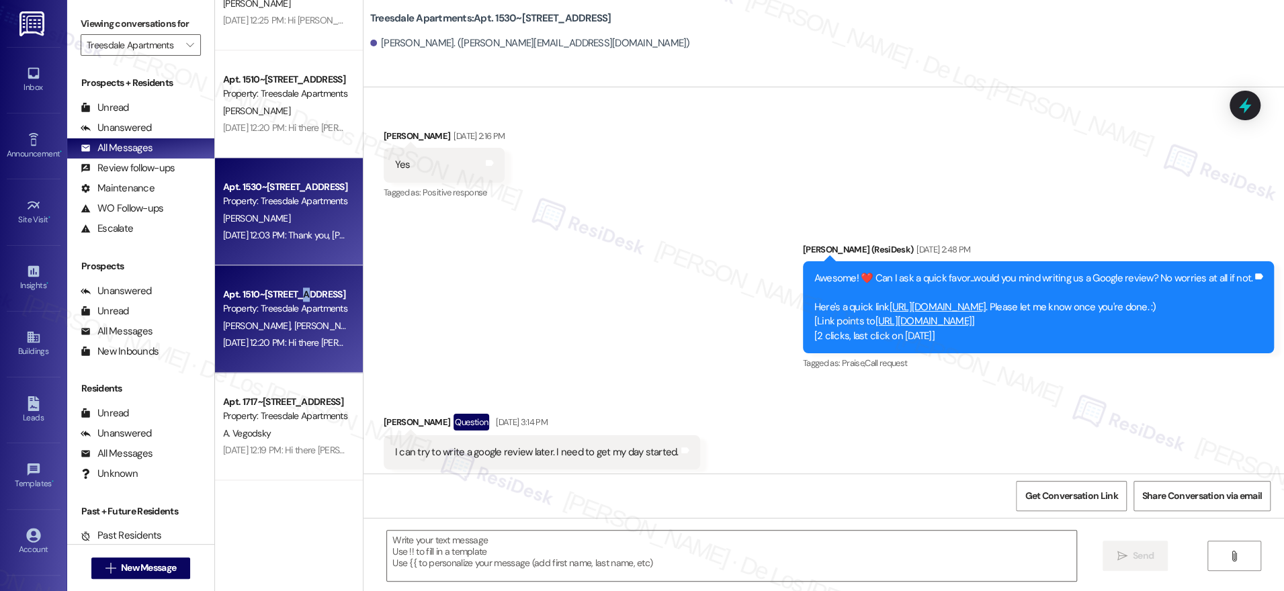
click at [285, 296] on div "Apt. 1510~[STREET_ADDRESS]" at bounding box center [285, 295] width 124 height 14
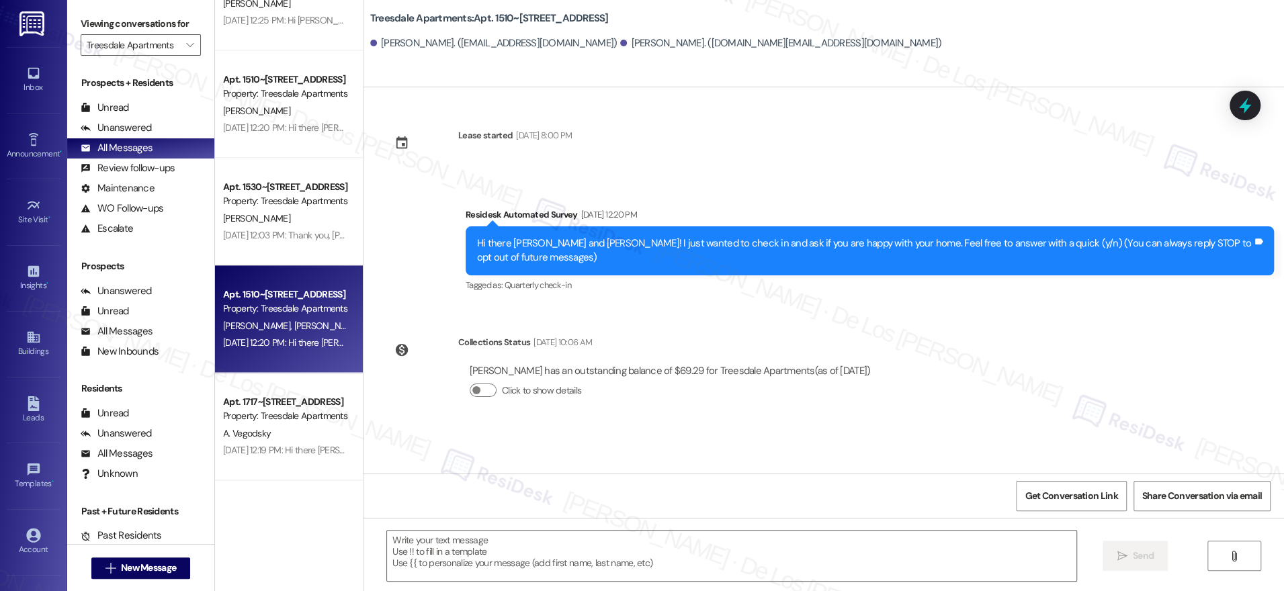
type textarea "Fetching suggested responses. Please feel free to read through the conversation…"
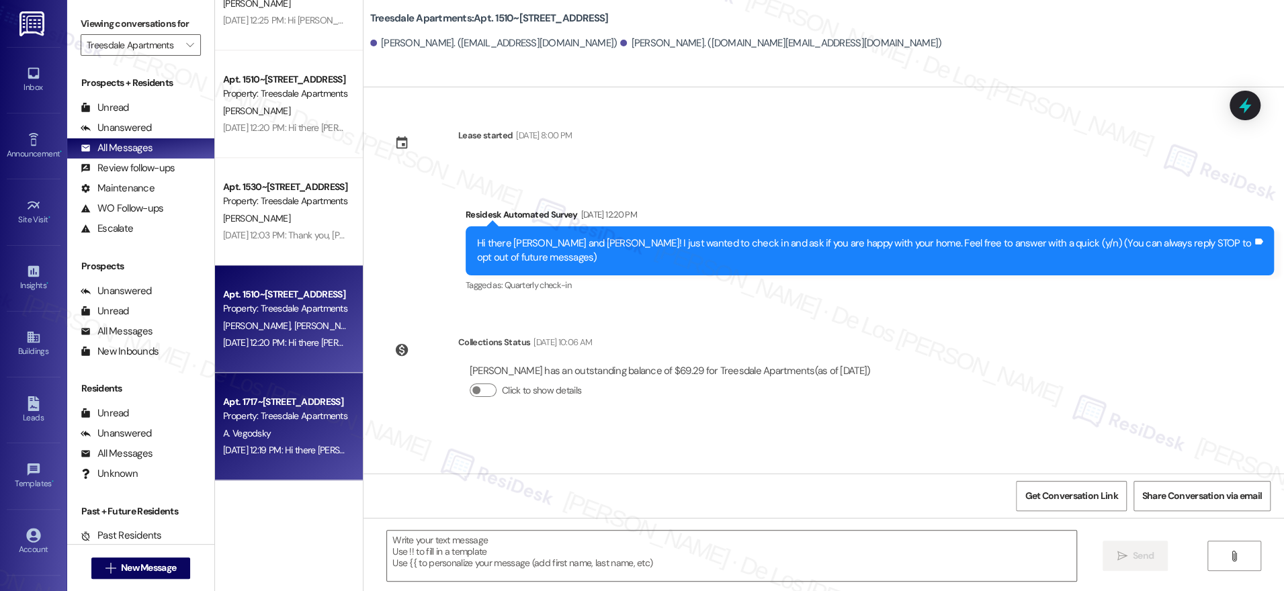
click at [300, 411] on div "Property: Treesdale Apartments" at bounding box center [285, 416] width 124 height 14
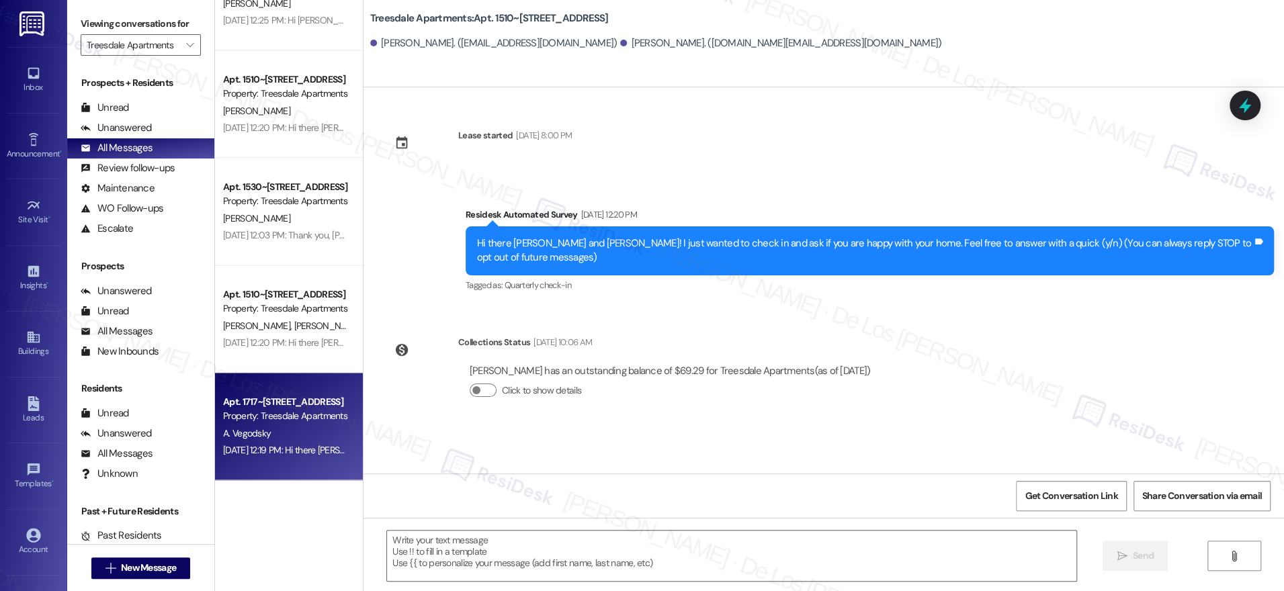
type textarea "Fetching suggested responses. Please feel free to read through the conversation…"
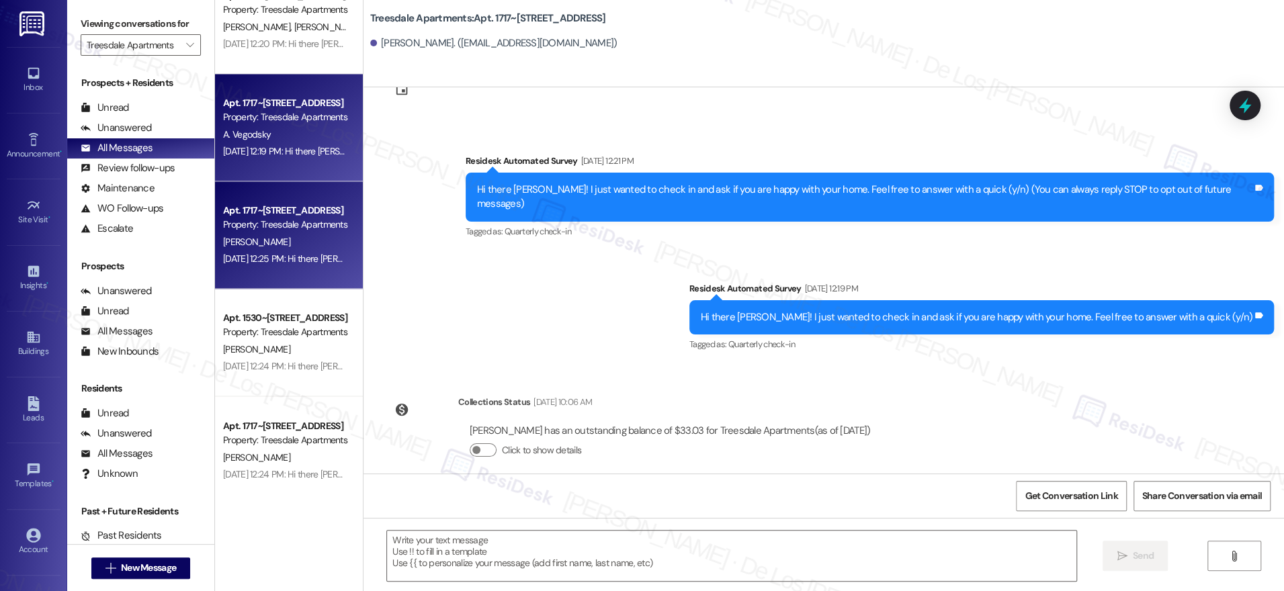
click at [305, 258] on div "[DATE] 12:25 PM: Hi there [PERSON_NAME]! I just wanted to check in and ask if y…" at bounding box center [508, 259] width 571 height 12
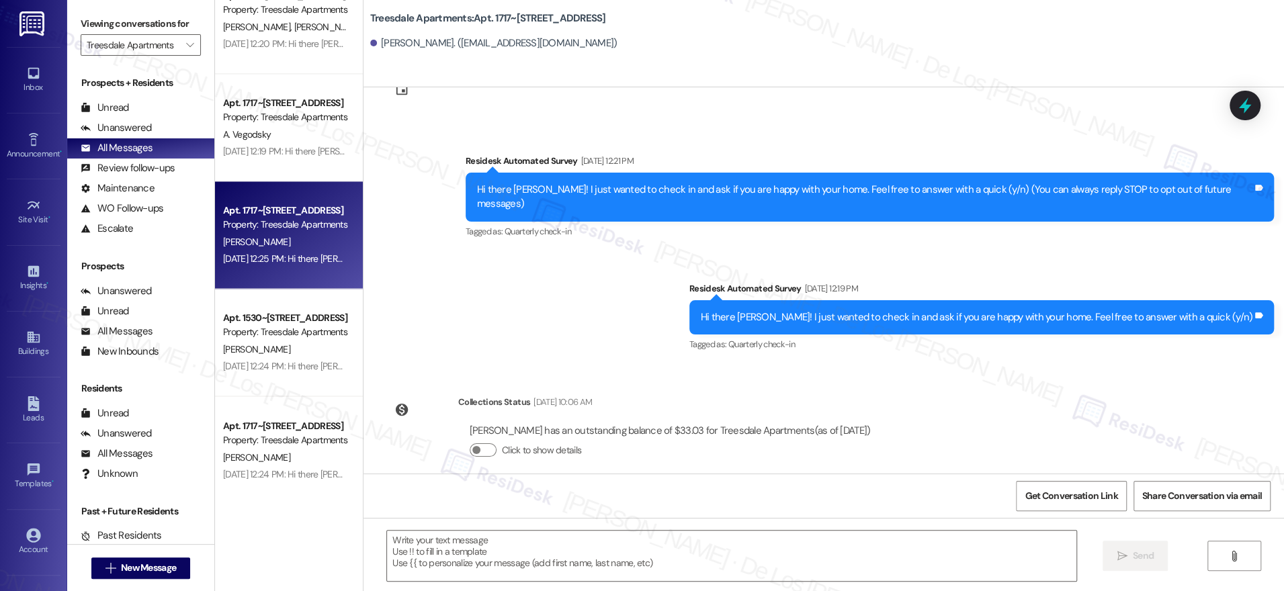
type textarea "Fetching suggested responses. Please feel free to read through the conversation…"
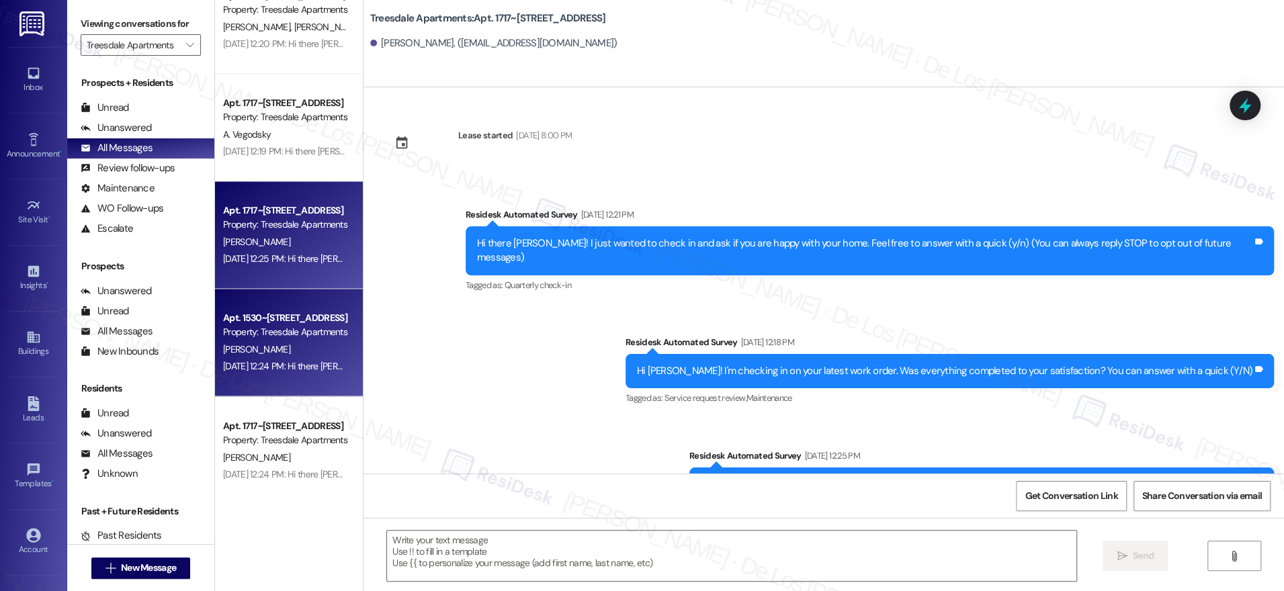
click at [282, 312] on div "Apt. 1530~[STREET_ADDRESS]" at bounding box center [285, 318] width 124 height 14
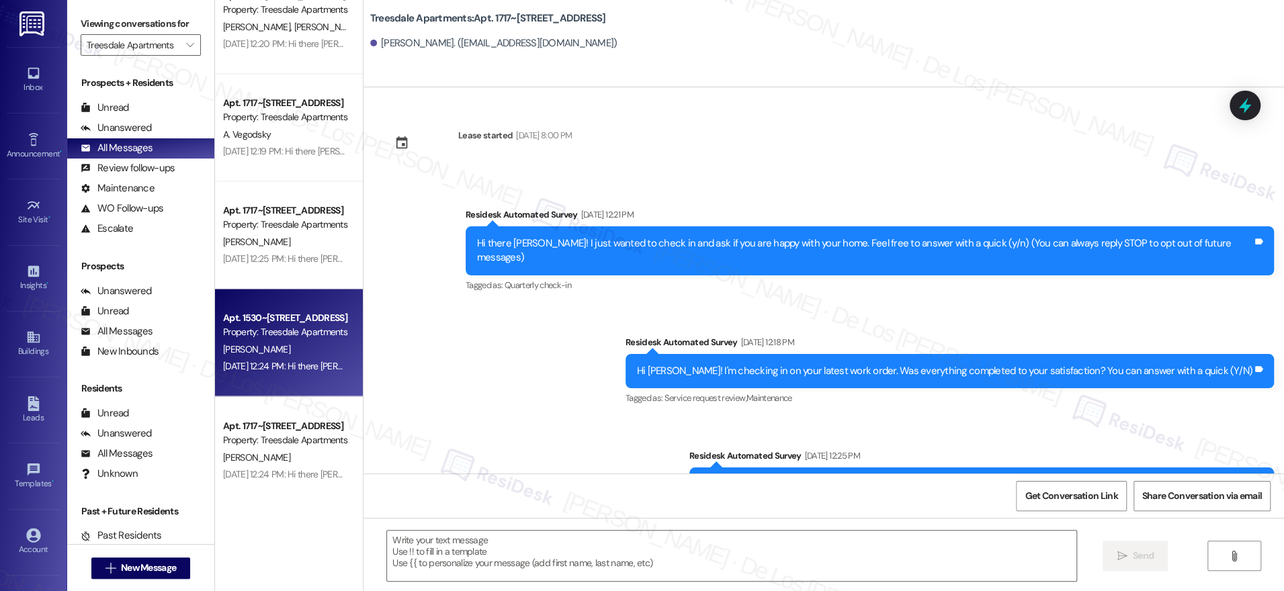
type textarea "Fetching suggested responses. Please feel free to read through the conversation…"
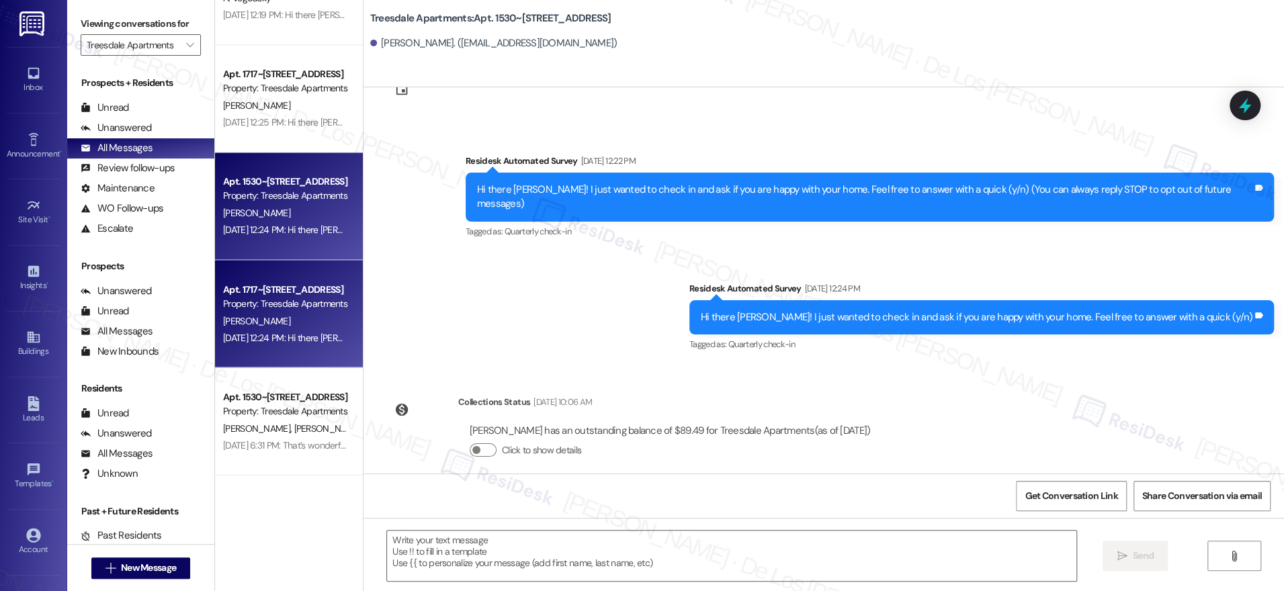
click at [287, 292] on div "Apt. 1717~[STREET_ADDRESS]" at bounding box center [285, 289] width 124 height 14
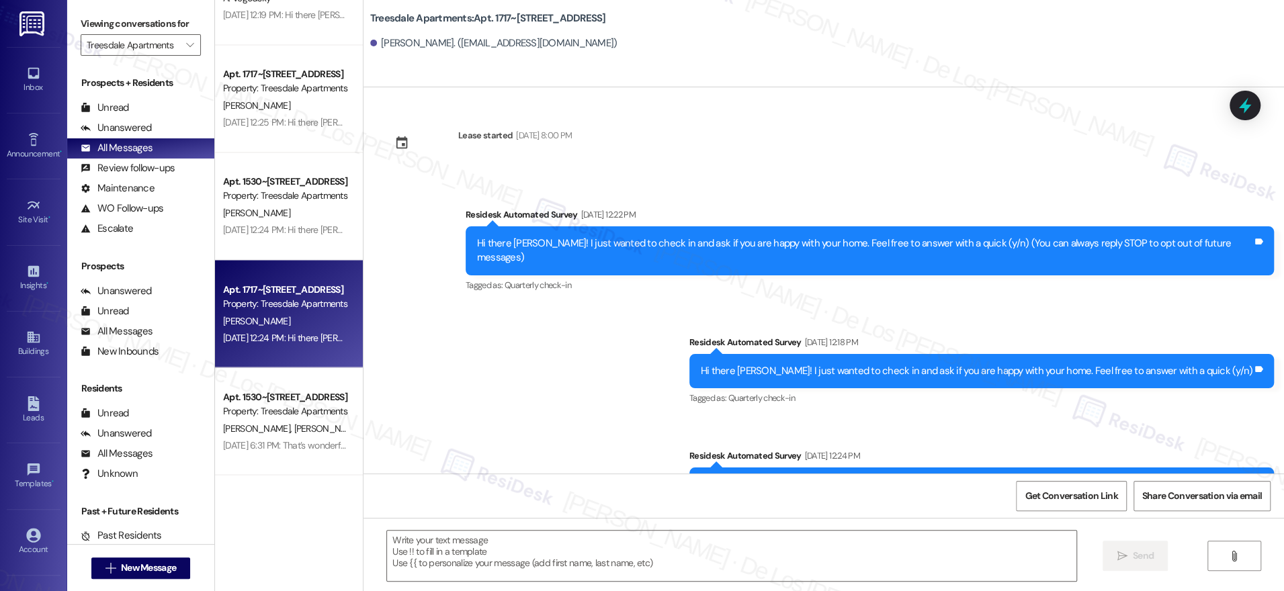
type textarea "Fetching suggested responses. Please feel free to read through the conversation…"
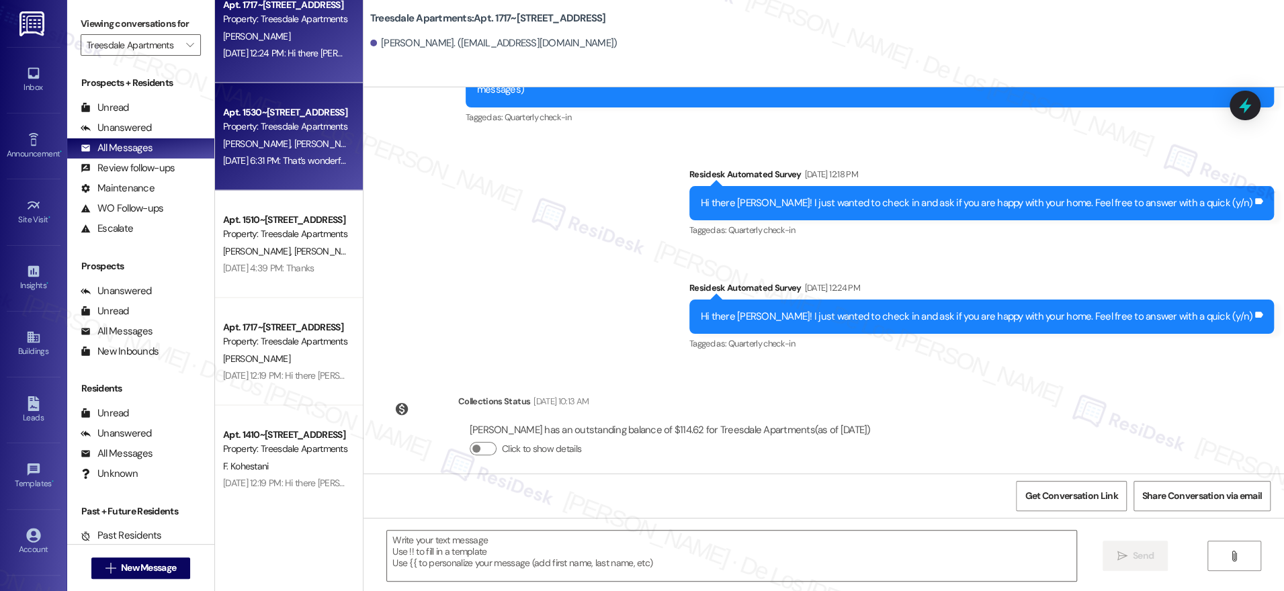
click at [289, 166] on div "[DATE] 6:31 PM: That’s wonderful to hear! We’re so glad that you’re satisfied w…" at bounding box center [657, 161] width 869 height 12
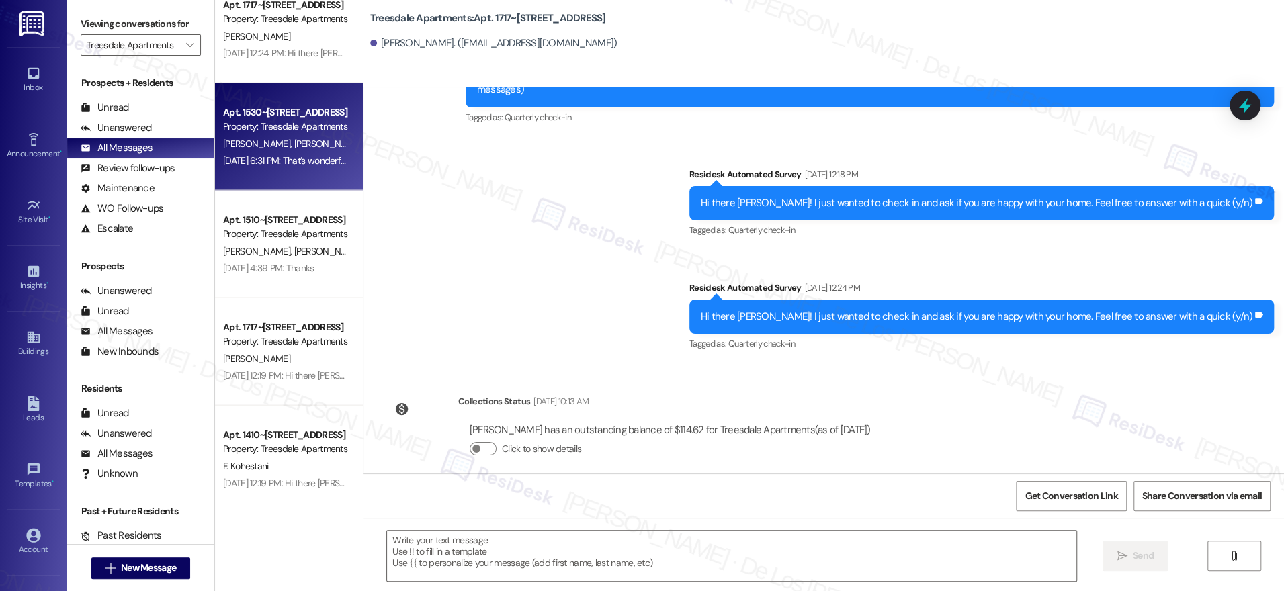
type textarea "Fetching suggested responses. Please feel free to read through the conversation…"
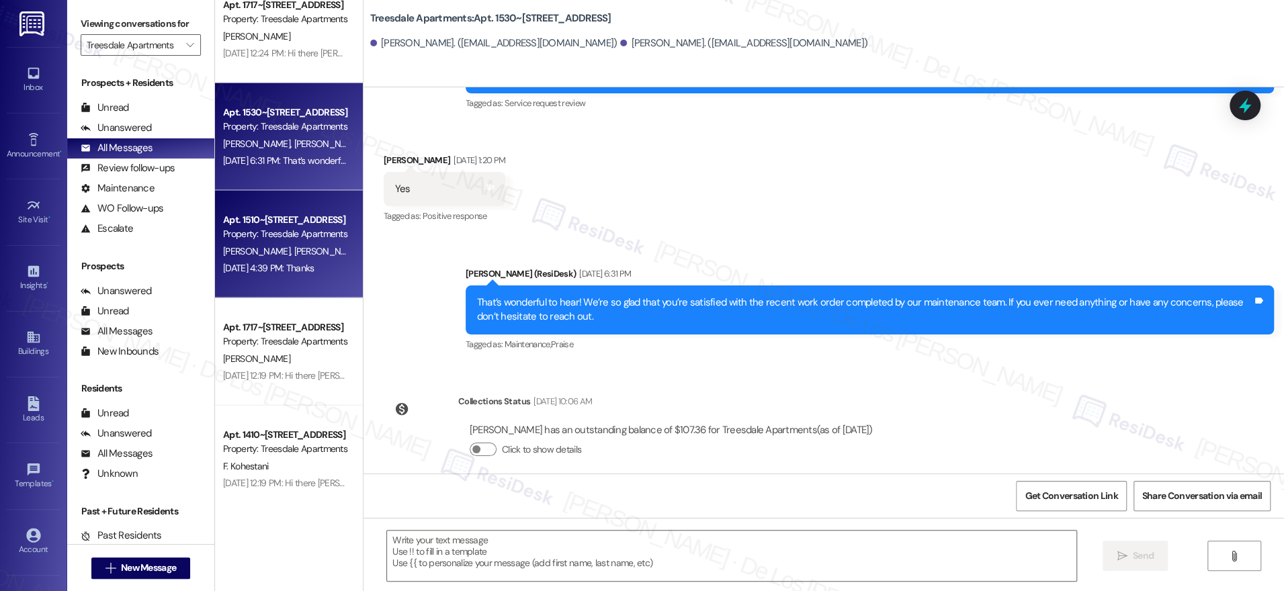
click at [295, 241] on div "Property: Treesdale Apartments" at bounding box center [285, 234] width 124 height 14
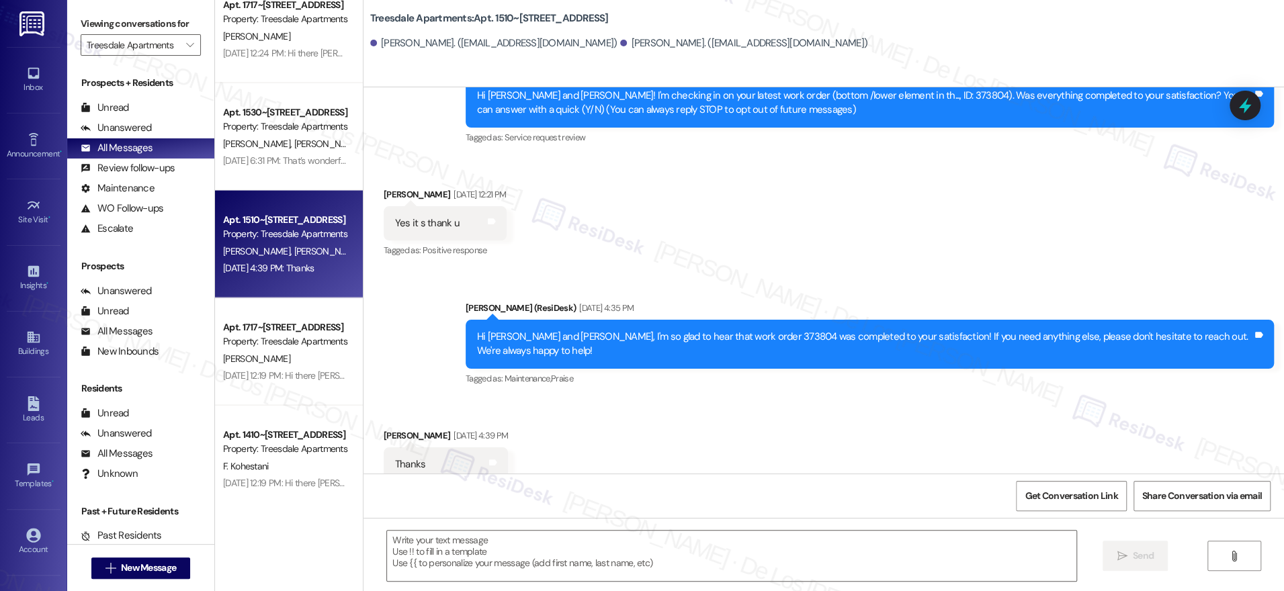
type textarea "Fetching suggested responses. Please feel free to read through the conversation…"
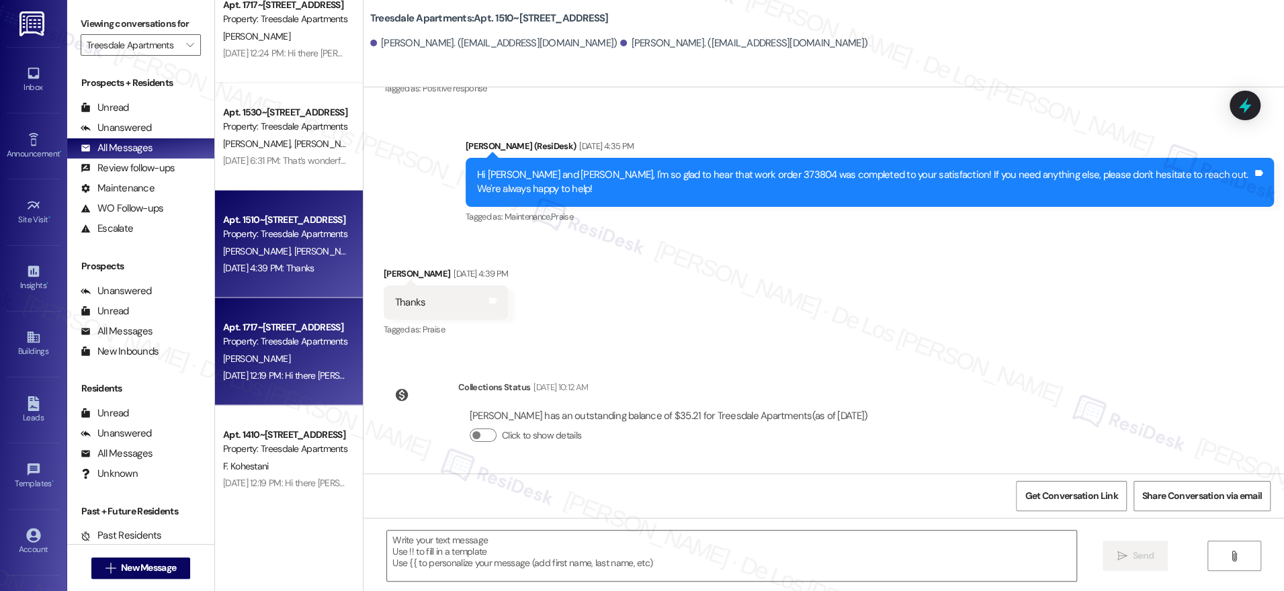
click at [295, 344] on div "Property: Treesdale Apartments" at bounding box center [285, 342] width 124 height 14
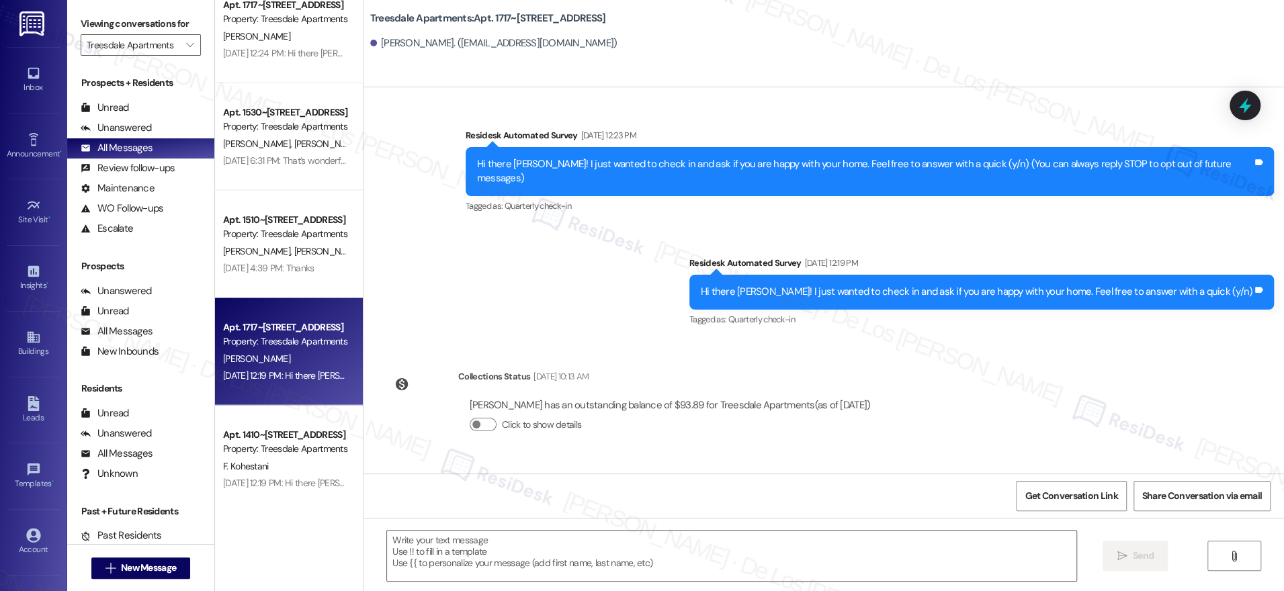
type textarea "Fetching suggested responses. Please feel free to read through the conversation…"
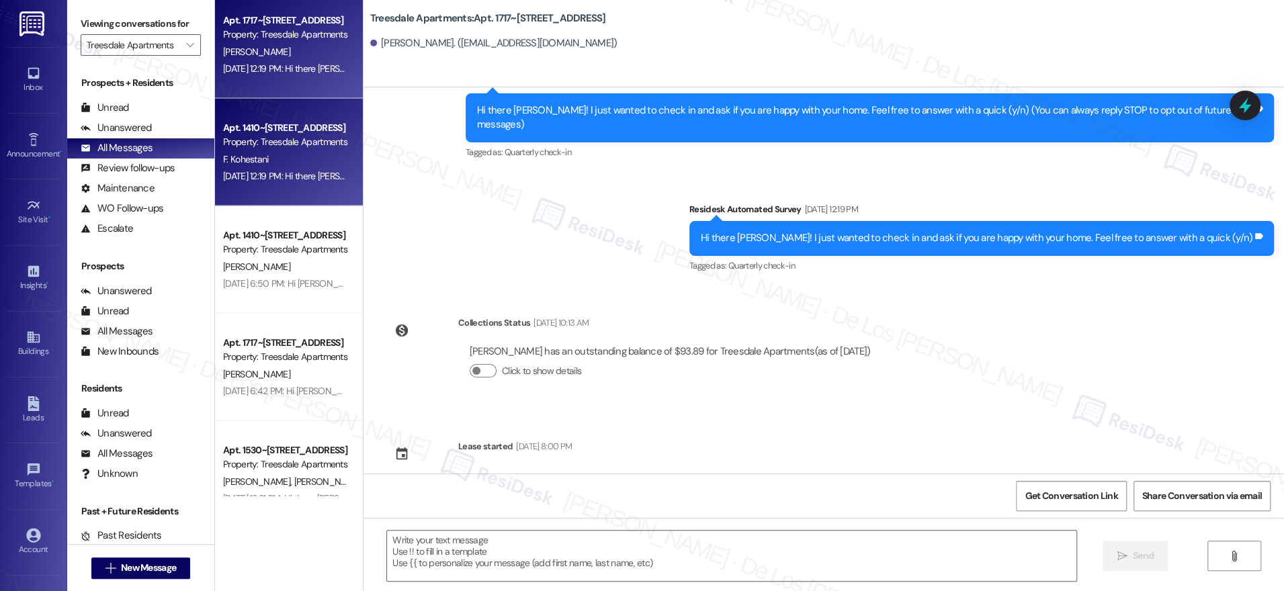
click at [302, 153] on div "F. Kohestani" at bounding box center [285, 159] width 127 height 17
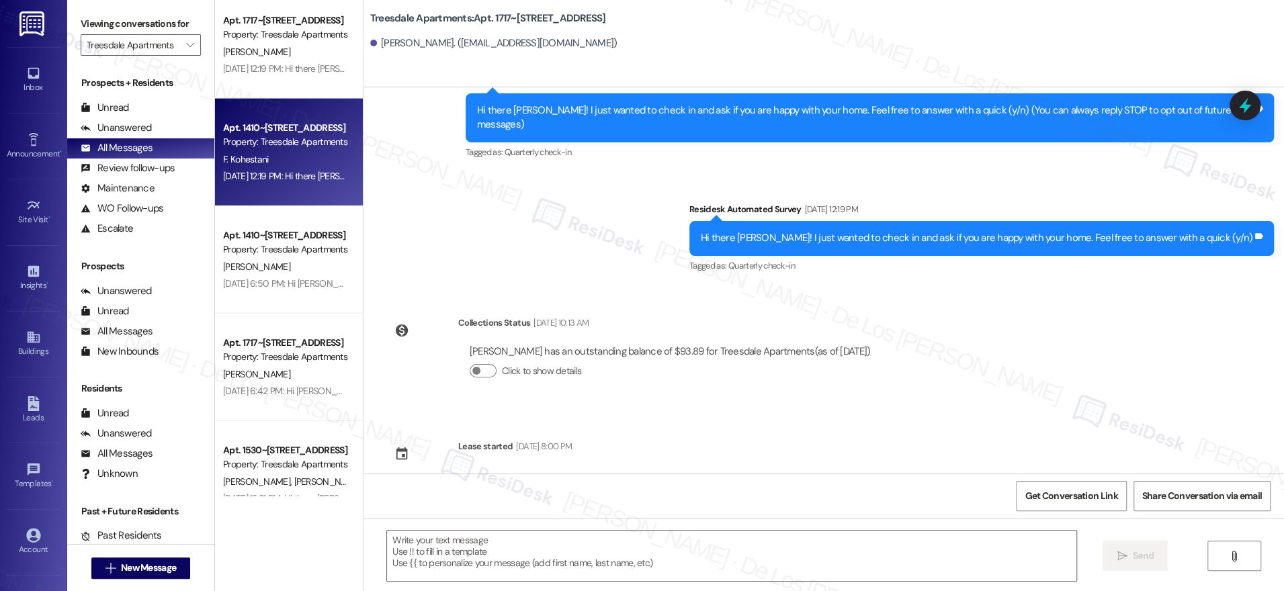
type textarea "Fetching suggested responses. Please feel free to read through the conversation…"
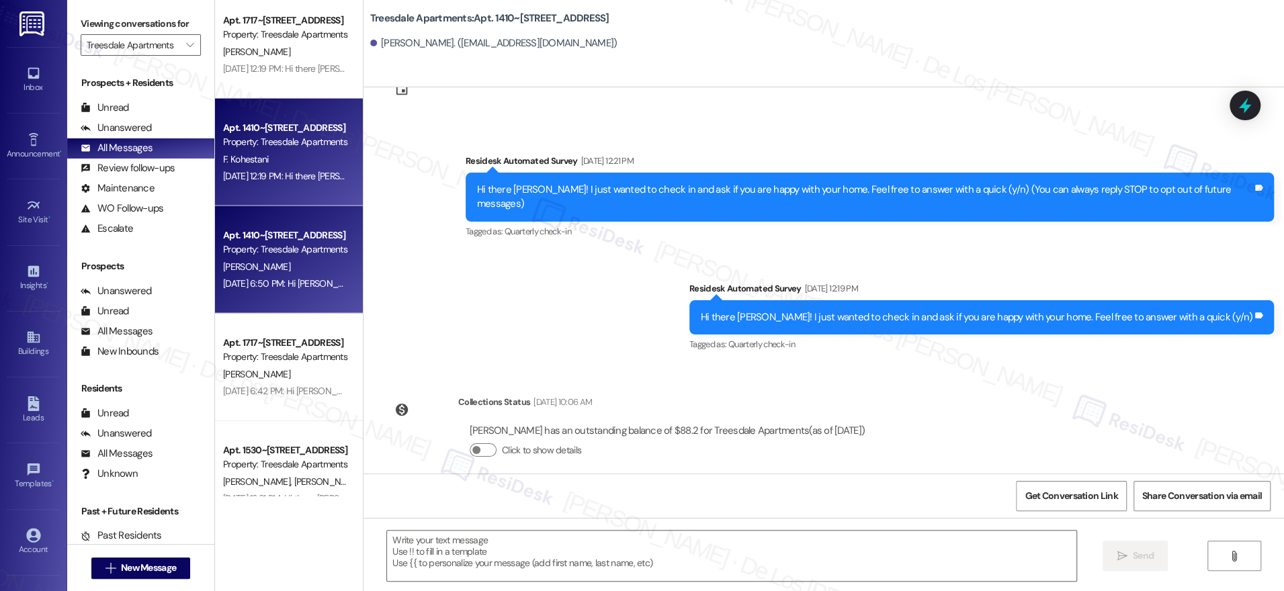
click at [267, 255] on div "Property: Treesdale Apartments" at bounding box center [285, 250] width 124 height 14
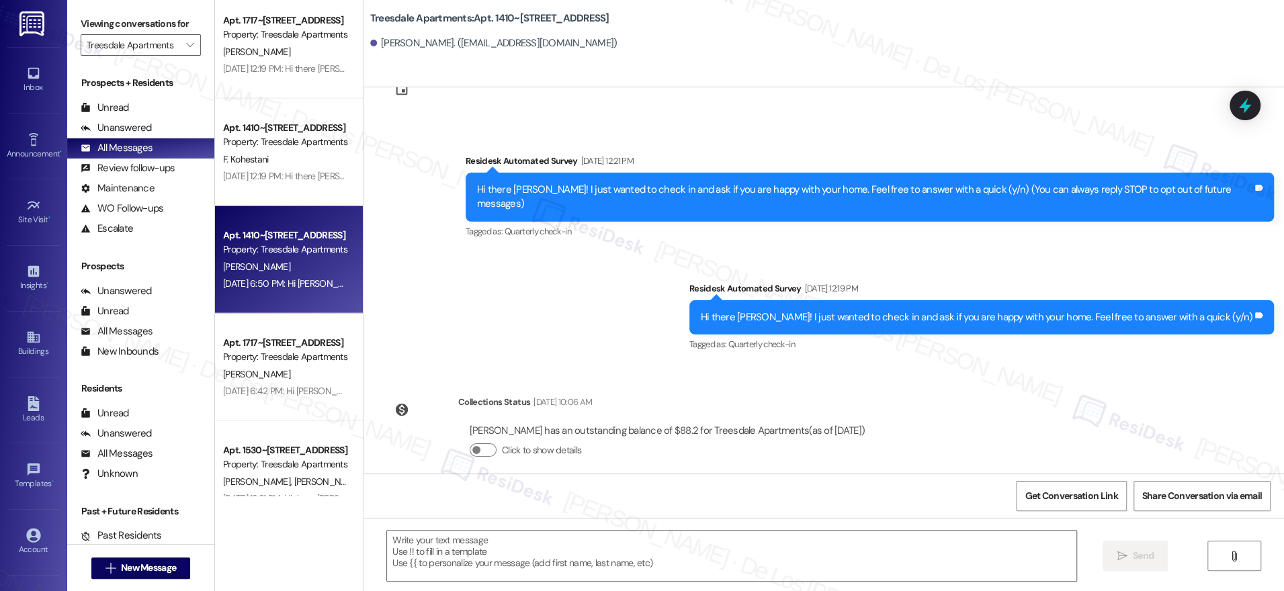
type textarea "Fetching suggested responses. Please feel free to read through the conversation…"
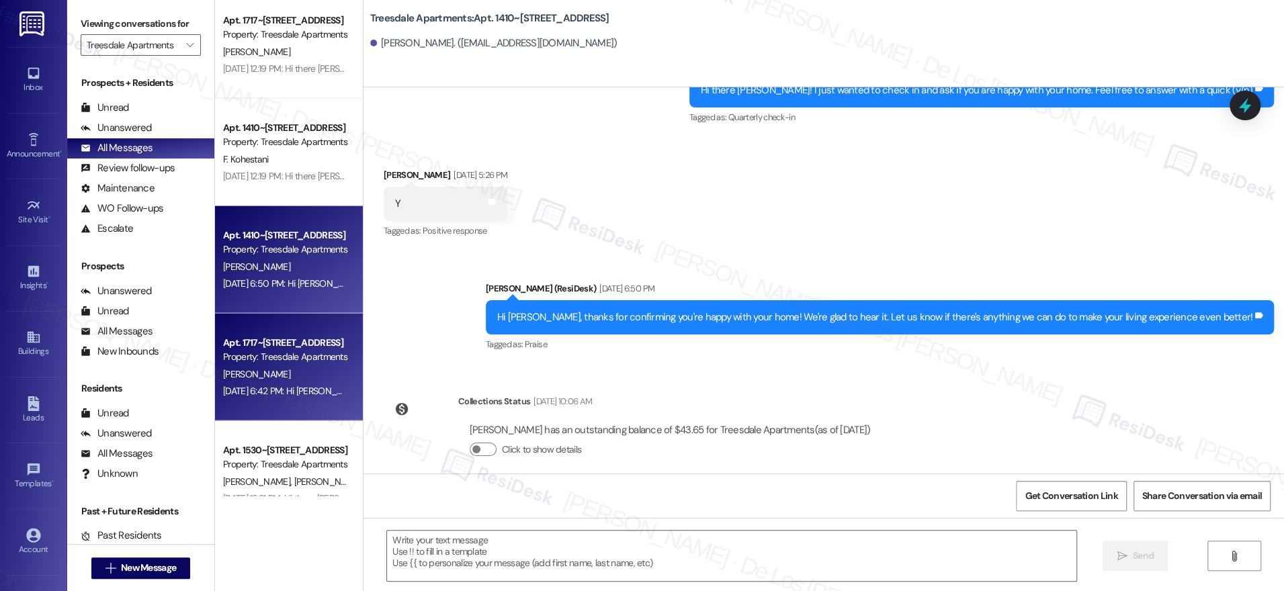
click at [272, 360] on div "Property: Treesdale Apartments" at bounding box center [285, 357] width 124 height 14
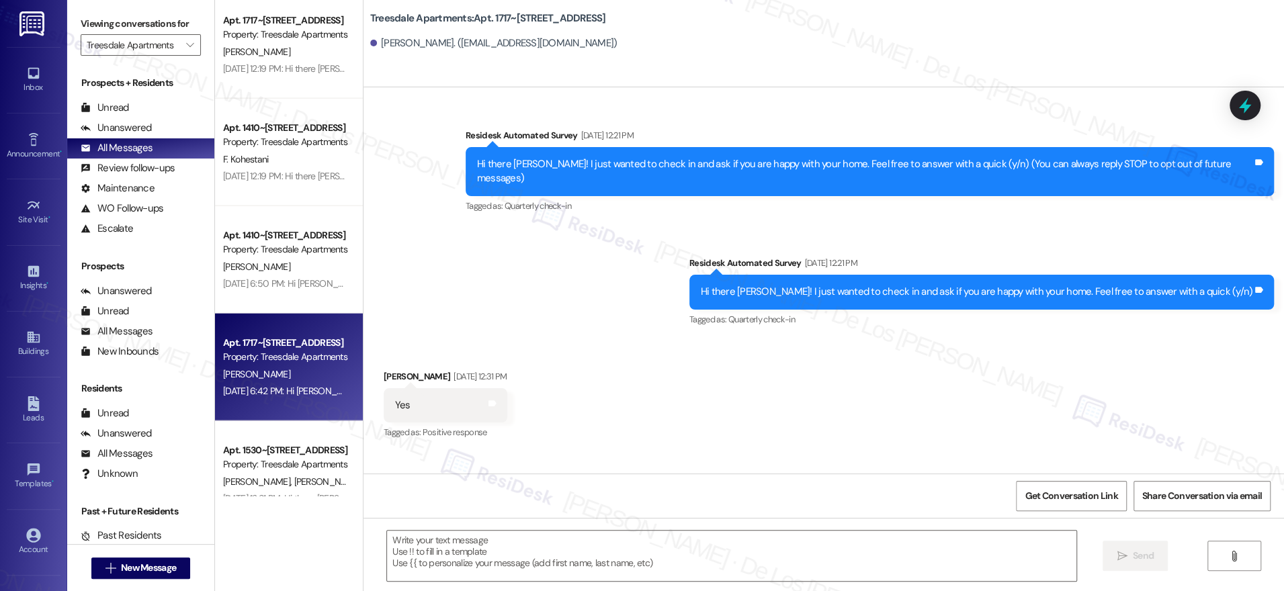
type textarea "Fetching suggested responses. Please feel free to read through the conversation…"
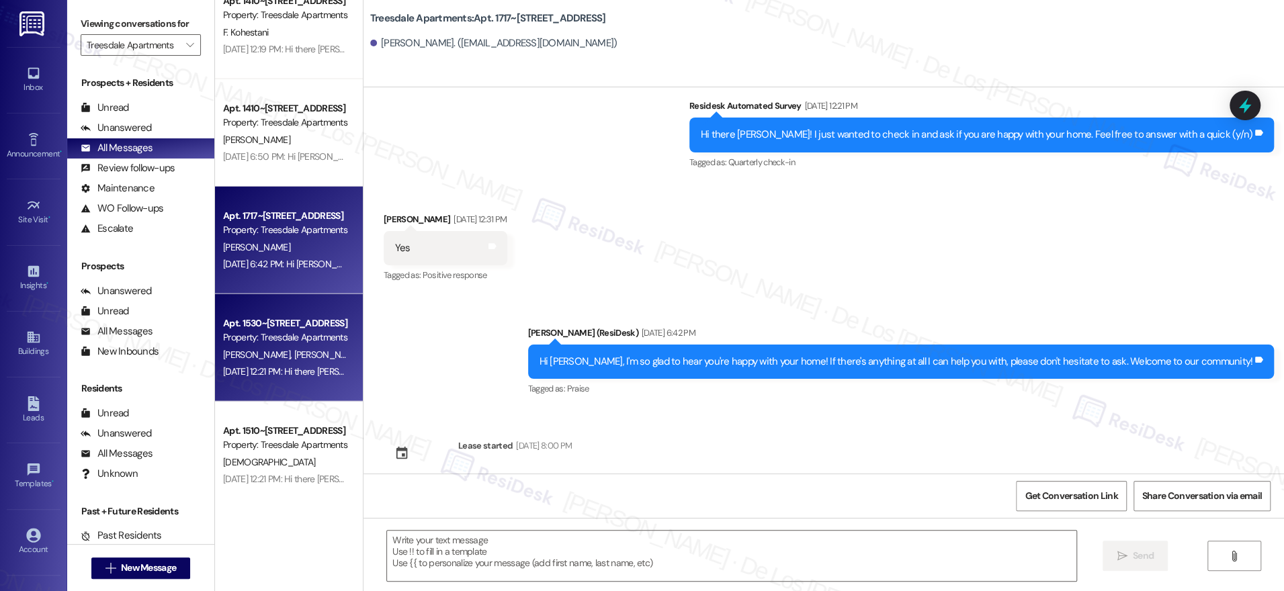
click at [297, 344] on div "Property: Treesdale Apartments" at bounding box center [285, 338] width 124 height 14
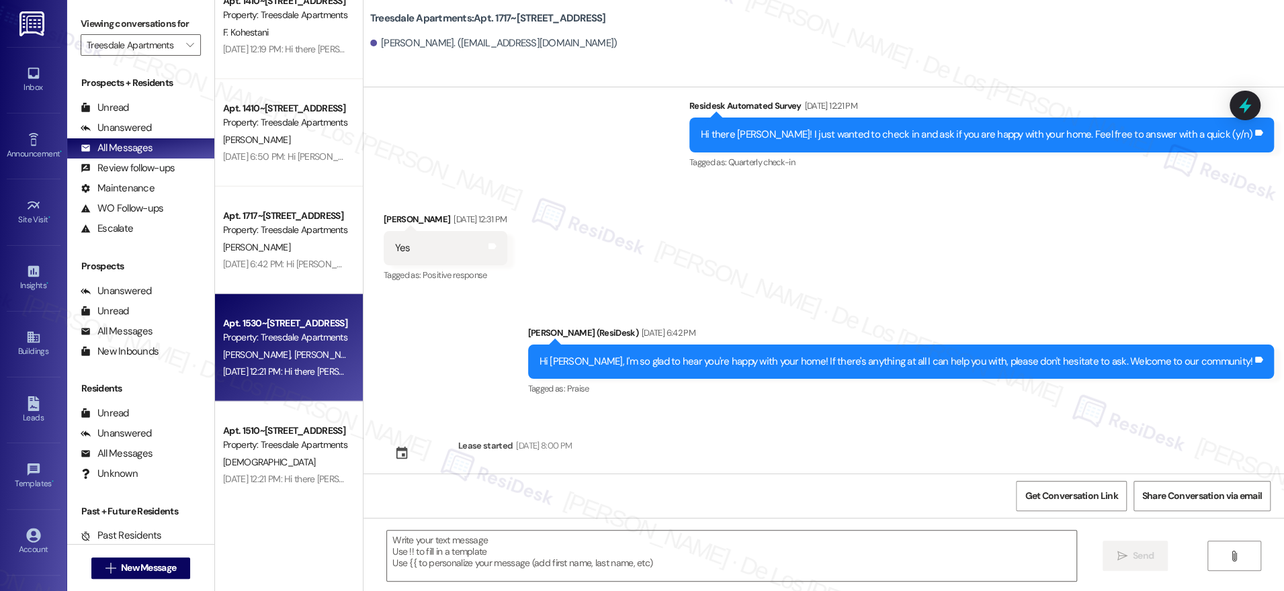
type textarea "Fetching suggested responses. Please feel free to read through the conversation…"
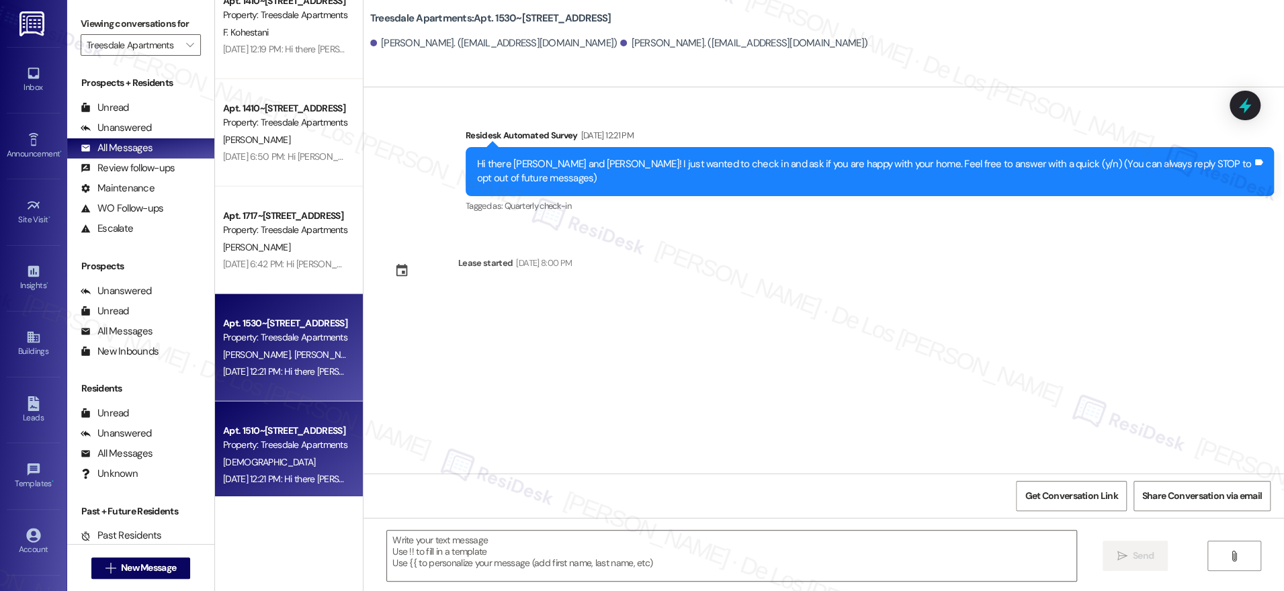
click at [280, 420] on div "Apt. 1510~35, [STREET_ADDRESS] Property: Treesdale Apartments [GEOGRAPHIC_DATA]…" at bounding box center [289, 456] width 148 height 108
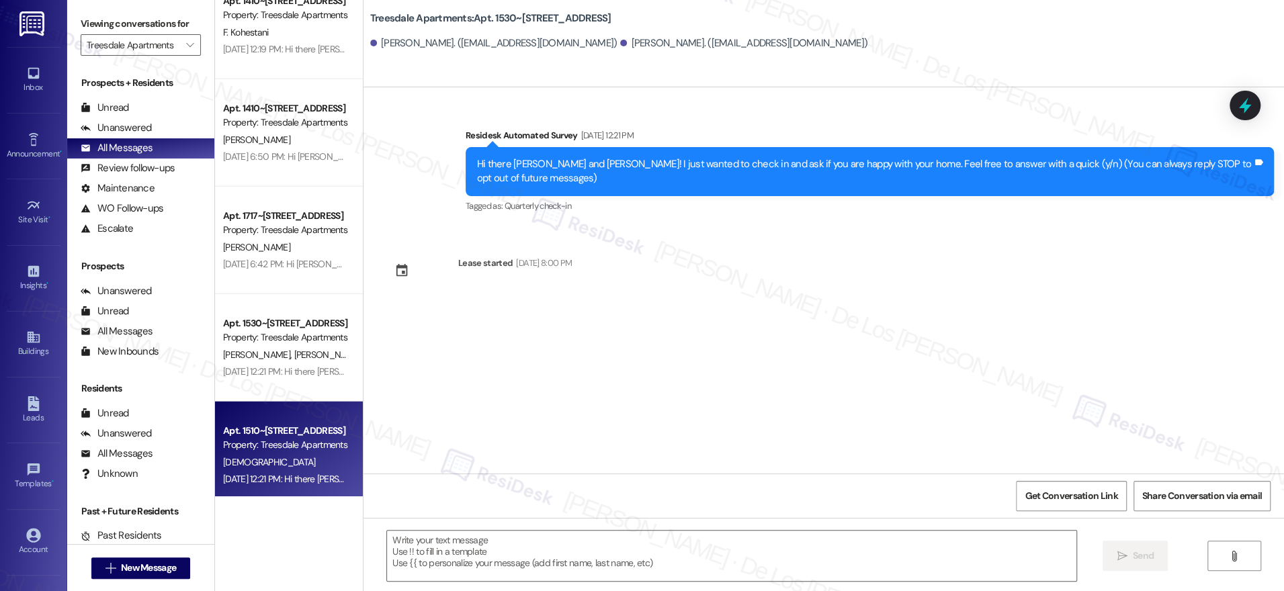
type textarea "Fetching suggested responses. Please feel free to read through the conversation…"
